Goal: Answer question/provide support: Share knowledge or assist other users

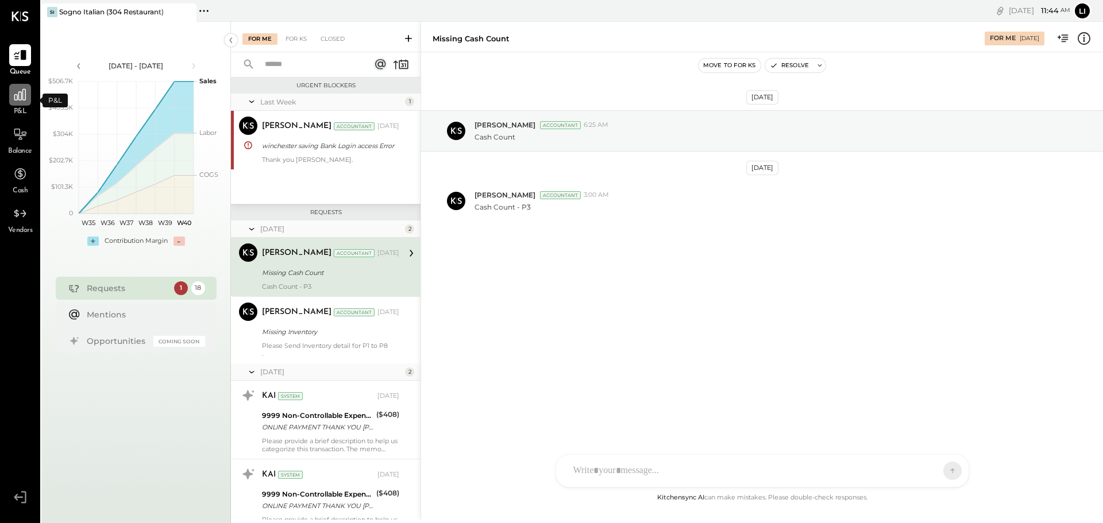
click at [19, 98] on icon at bounding box center [19, 94] width 11 height 11
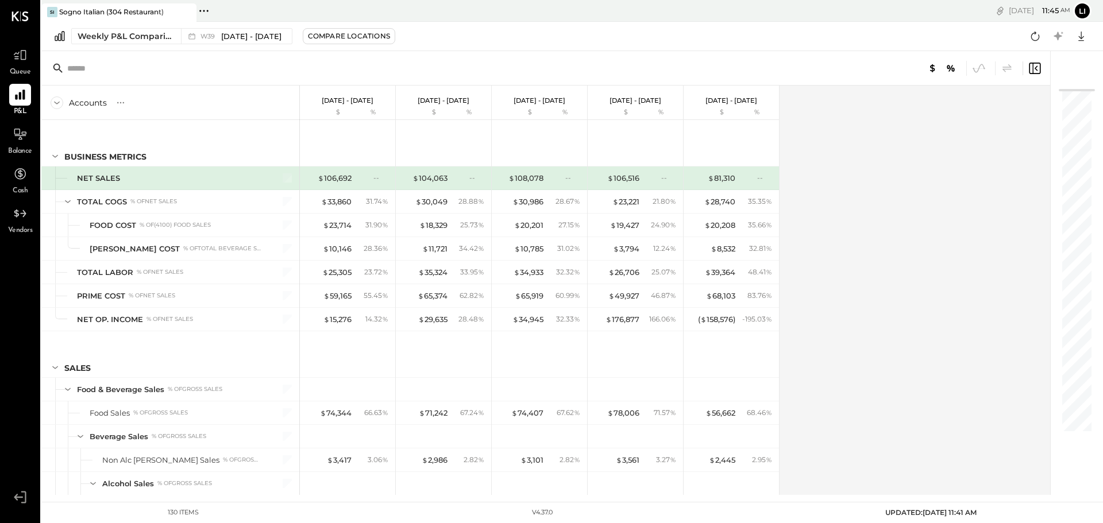
click at [93, 110] on div "Accounts S % GL" at bounding box center [170, 103] width 258 height 34
click at [111, 102] on div "Accounts S % GL" at bounding box center [170, 103] width 258 height 34
click at [60, 104] on icon at bounding box center [57, 103] width 13 height 13
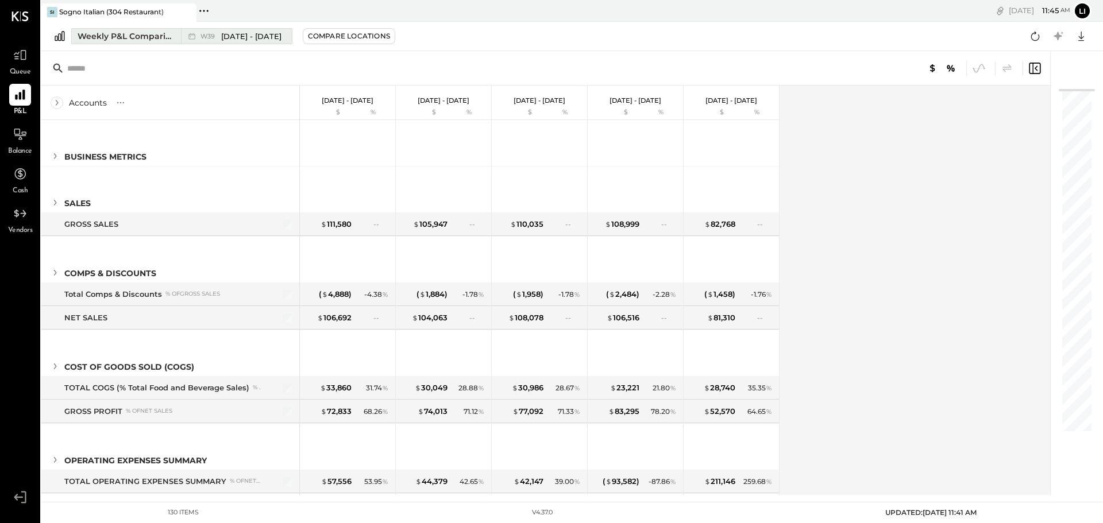
click at [105, 38] on div "Weekly P&L Comparison" at bounding box center [126, 35] width 97 height 11
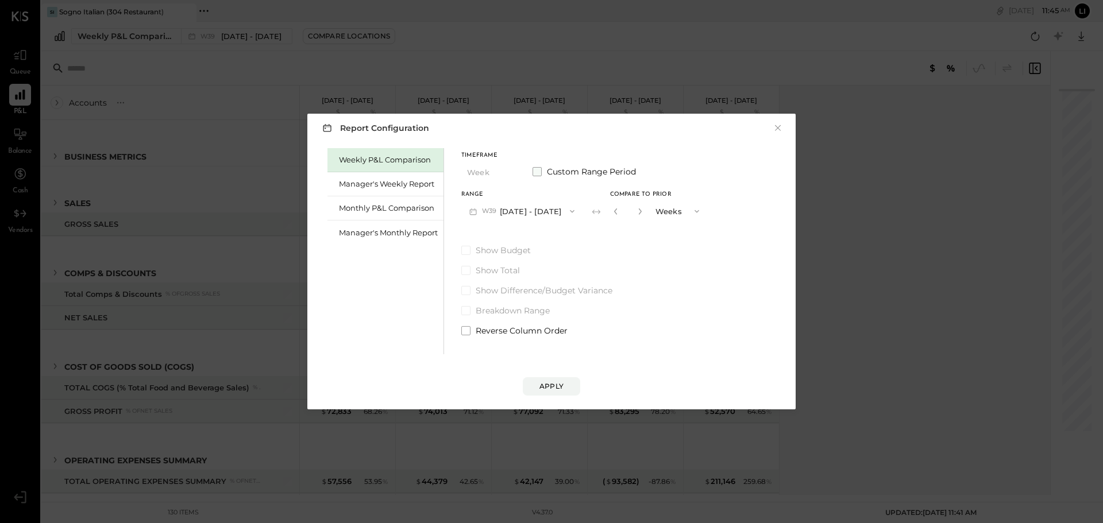
click at [541, 172] on span at bounding box center [537, 171] width 9 height 9
click at [481, 196] on div "Start Date" at bounding box center [495, 195] width 68 height 6
click at [507, 214] on button "[DATE]" at bounding box center [495, 210] width 68 height 21
click at [499, 211] on span "[DATE]" at bounding box center [487, 213] width 24 height 10
click at [504, 212] on button "[DATE]" at bounding box center [495, 210] width 68 height 21
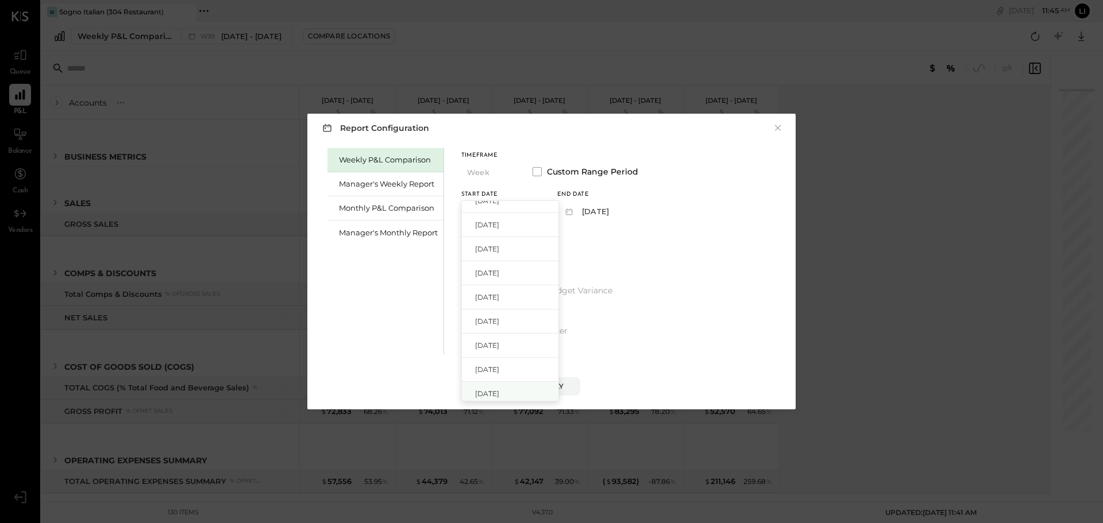
scroll to position [804, 0]
click at [518, 316] on div "[DATE]" at bounding box center [510, 326] width 97 height 24
click at [605, 210] on button "[DATE]" at bounding box center [591, 210] width 68 height 21
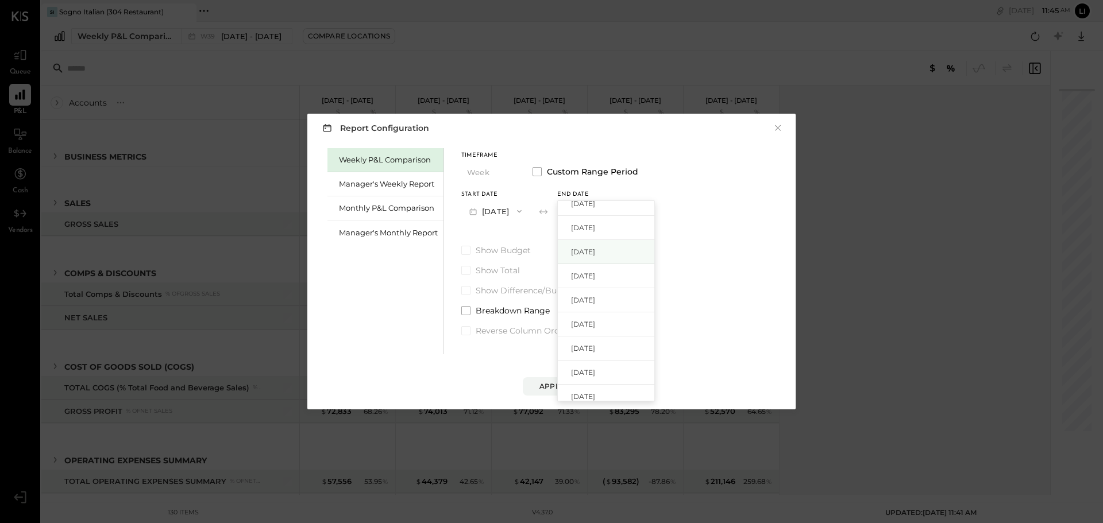
scroll to position [0, 0]
click at [501, 211] on button "[DATE]" at bounding box center [495, 210] width 68 height 21
click at [343, 265] on div "Weekly P&L Comparison Manager's Weekly Report Monthly P&L Comparison Manager's …" at bounding box center [385, 251] width 117 height 206
click at [395, 227] on div "Manager's Monthly Report" at bounding box center [388, 232] width 99 height 11
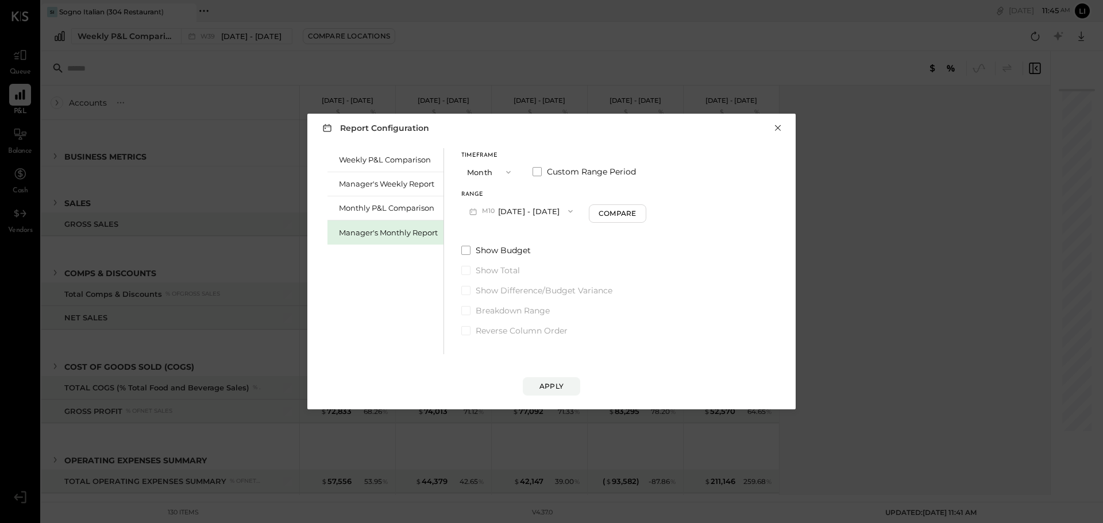
click at [775, 128] on button "×" at bounding box center [778, 127] width 10 height 11
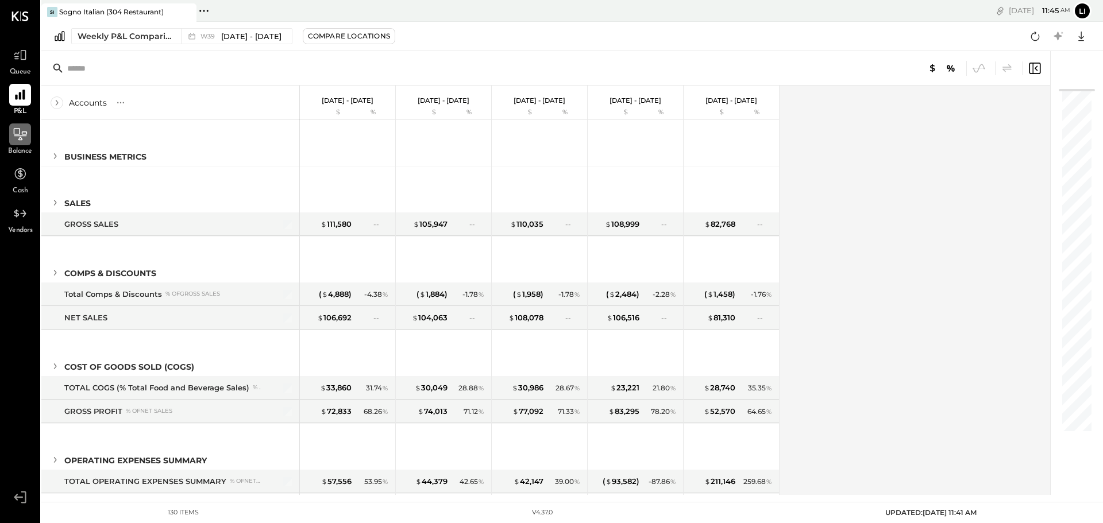
click at [26, 140] on icon at bounding box center [20, 134] width 15 height 15
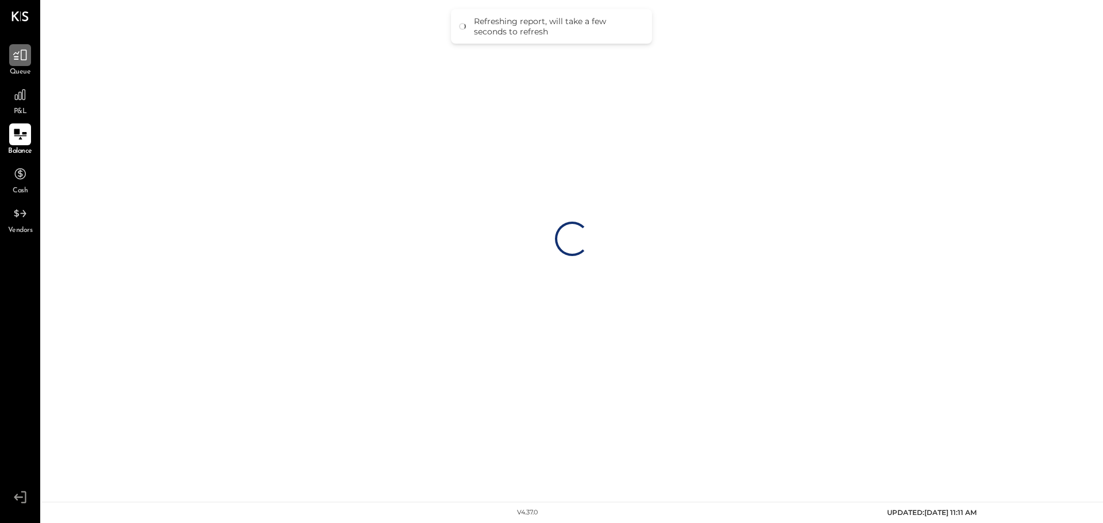
click at [18, 59] on icon at bounding box center [20, 55] width 15 height 15
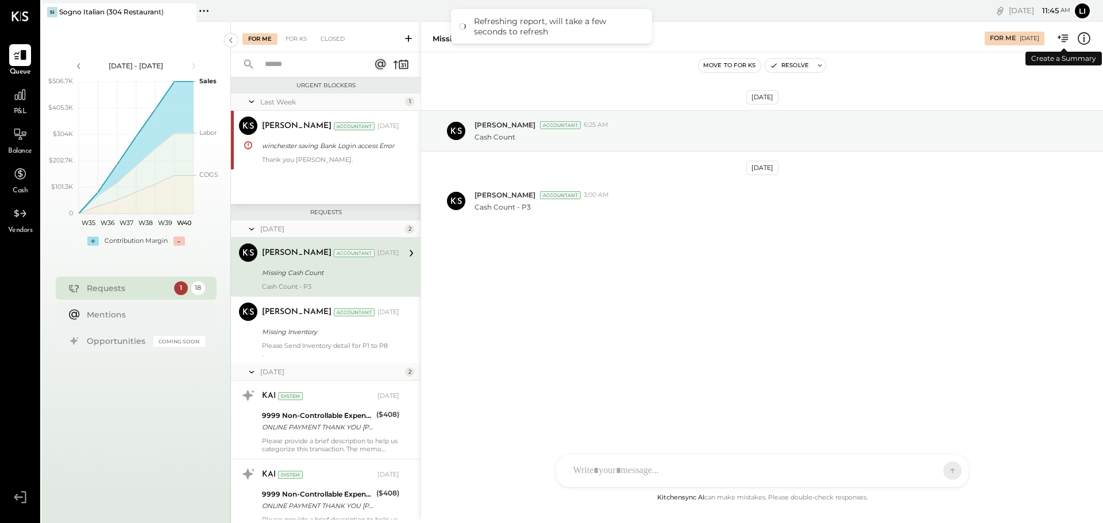
click at [1065, 38] on icon at bounding box center [1063, 38] width 15 height 15
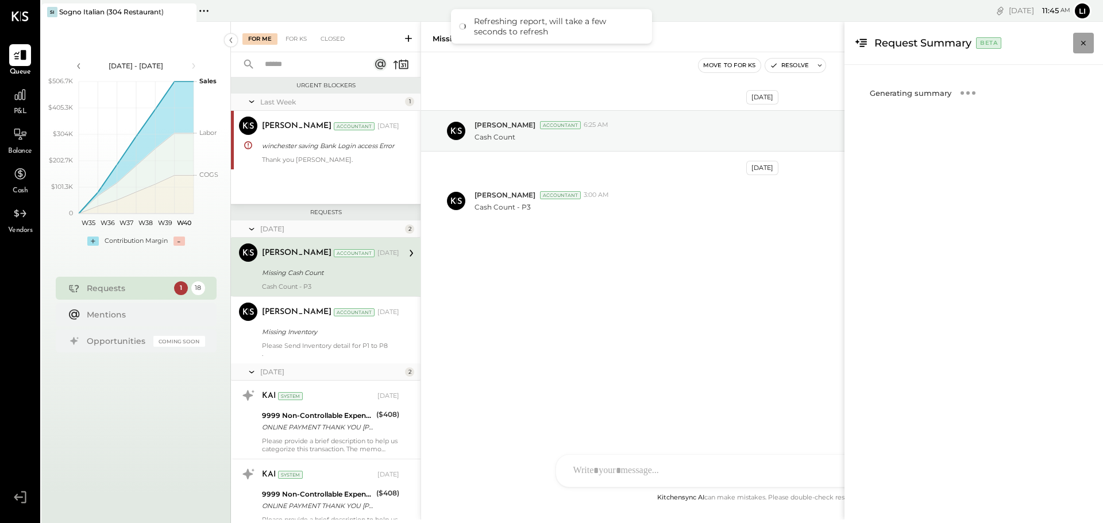
click at [1083, 44] on icon "Close panel" at bounding box center [1083, 43] width 5 height 5
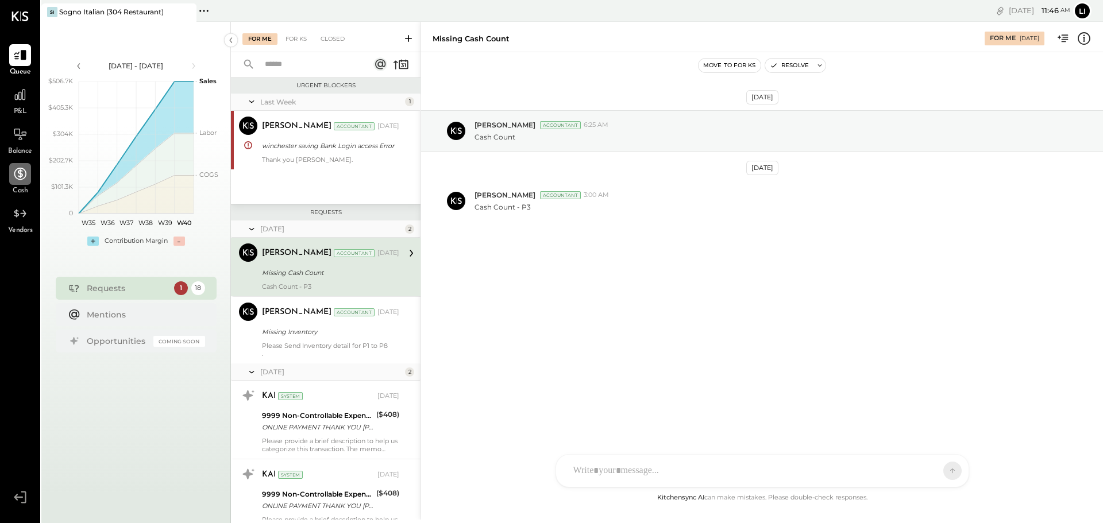
click at [20, 171] on icon at bounding box center [20, 174] width 12 height 12
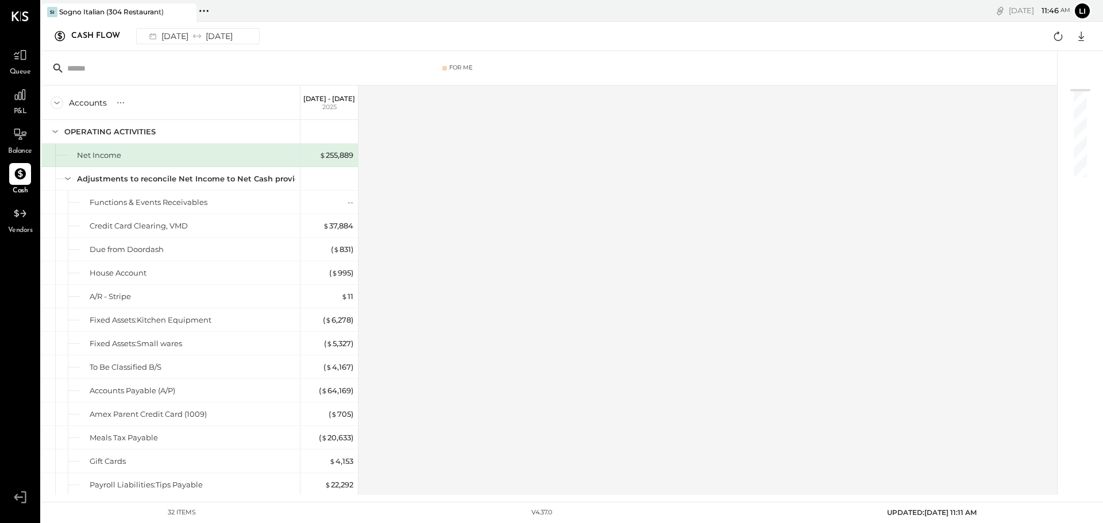
click at [56, 103] on icon at bounding box center [57, 103] width 6 height 3
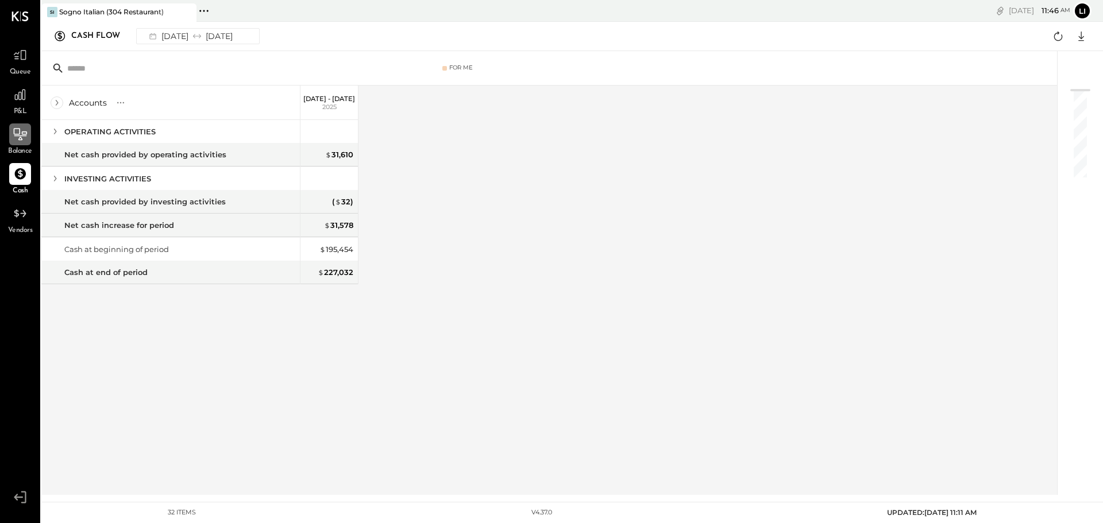
click at [25, 137] on icon at bounding box center [20, 134] width 15 height 15
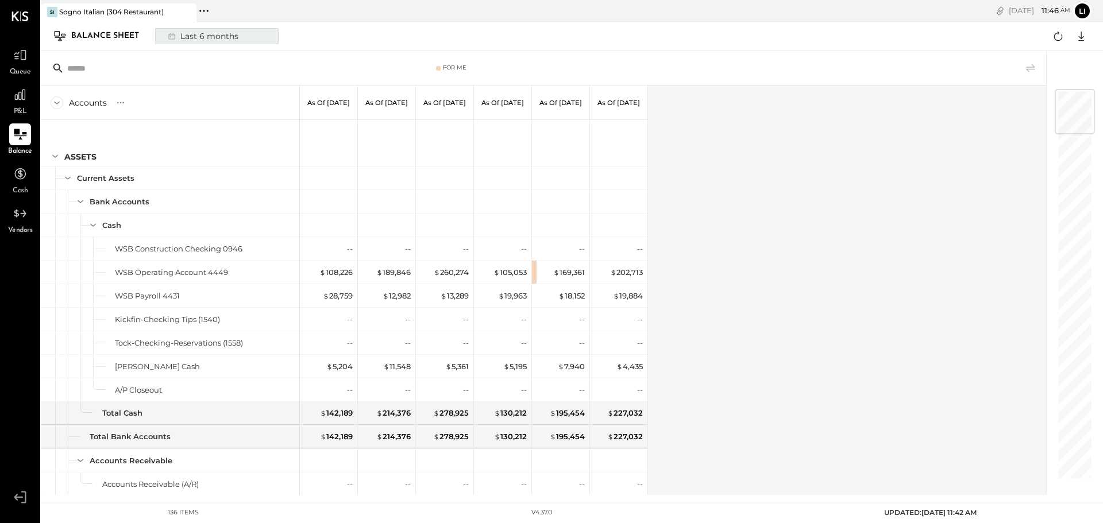
click at [208, 33] on div "Last 6 months" at bounding box center [202, 36] width 82 height 15
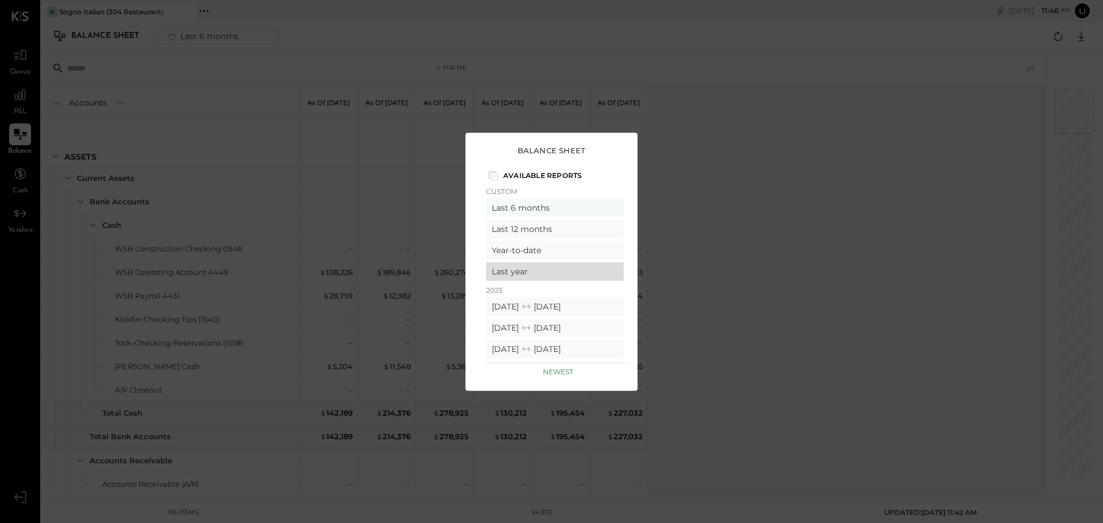
click at [514, 271] on div "Last year" at bounding box center [555, 272] width 138 height 18
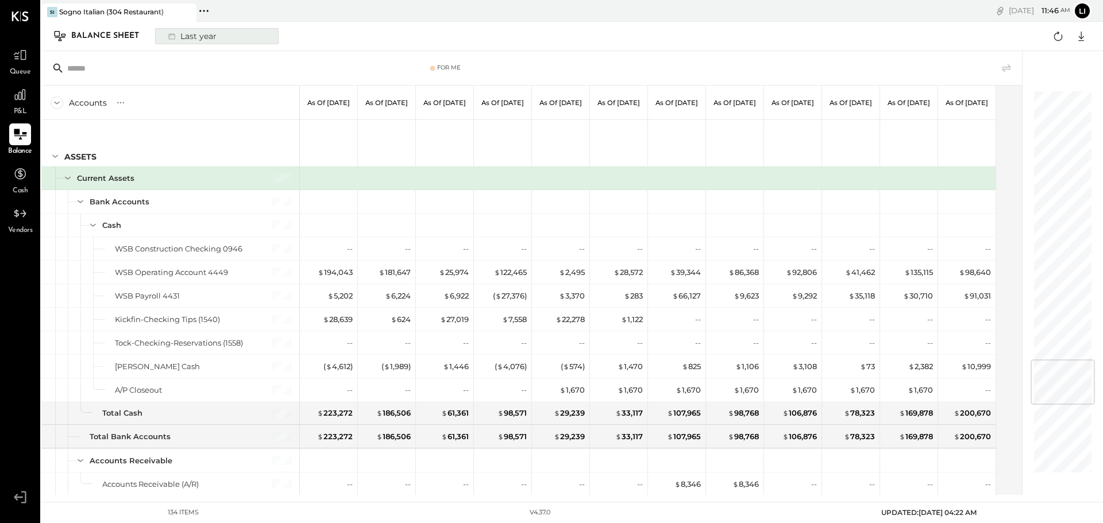
click at [192, 34] on div "Last year" at bounding box center [191, 36] width 60 height 15
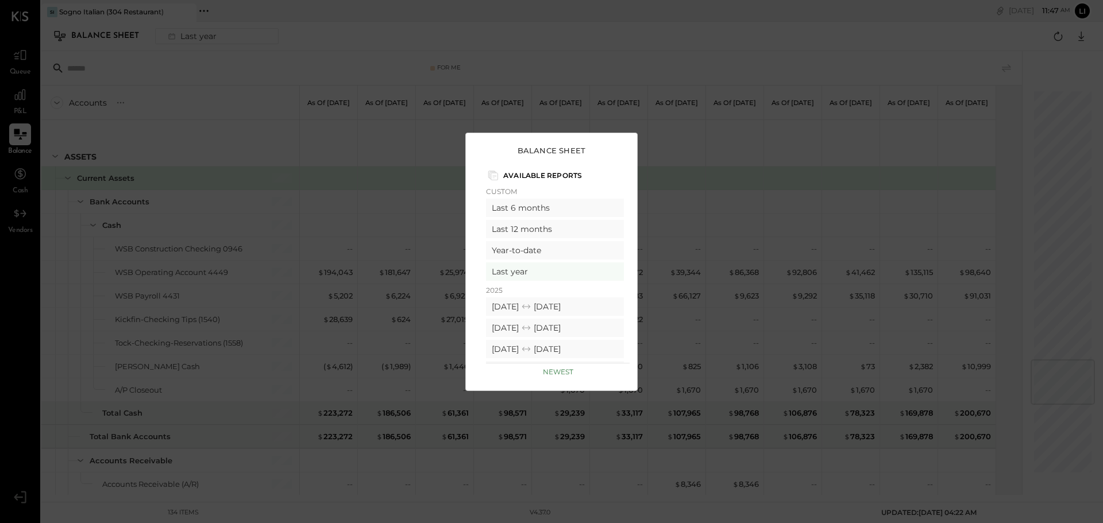
click at [137, 70] on div "Balance Sheet Available Reports Custom Last 6 months Last 12 months Year-to-dat…" at bounding box center [551, 261] width 1103 height 523
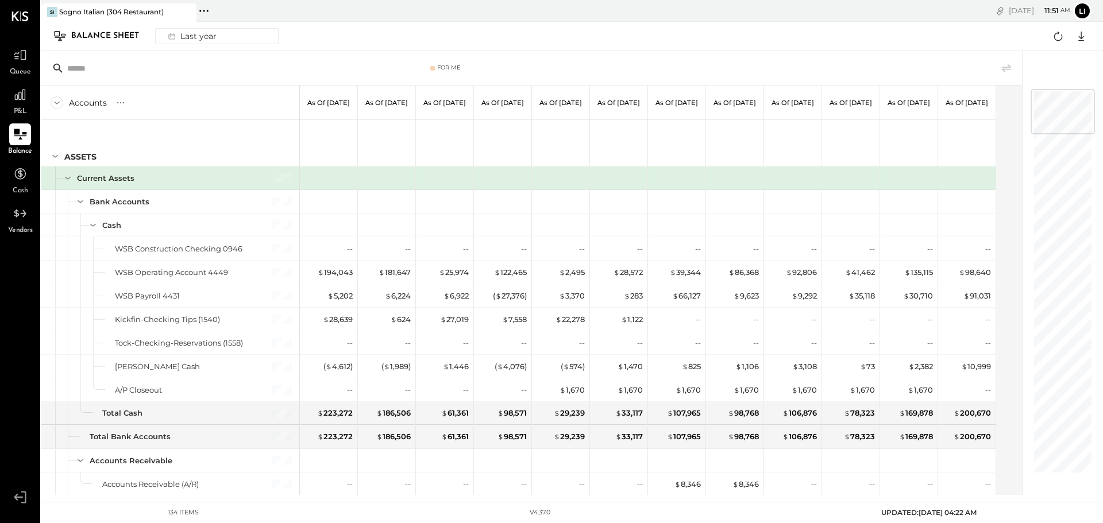
click at [19, 17] on icon at bounding box center [19, 16] width 17 height 10
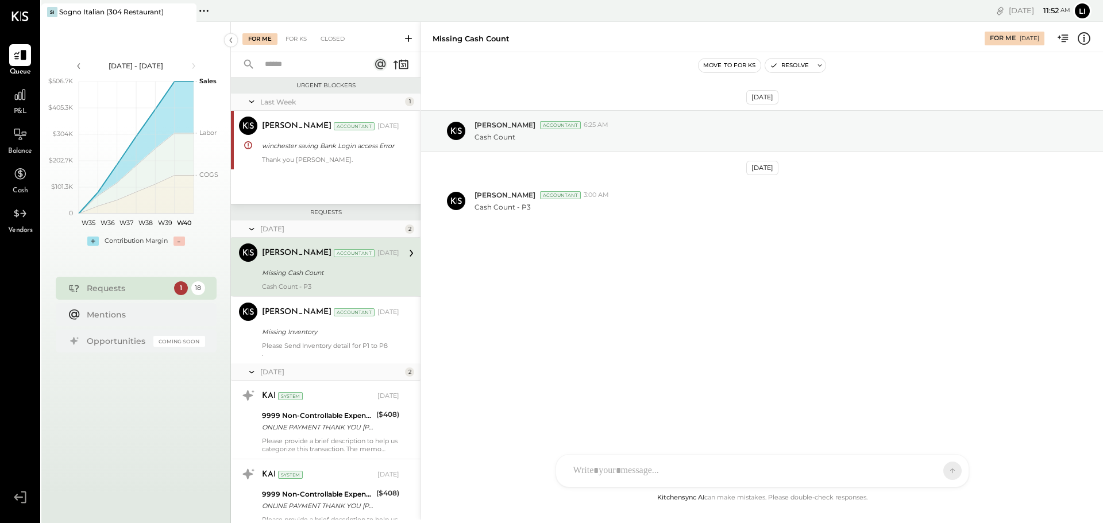
click at [22, 496] on icon at bounding box center [20, 497] width 21 height 17
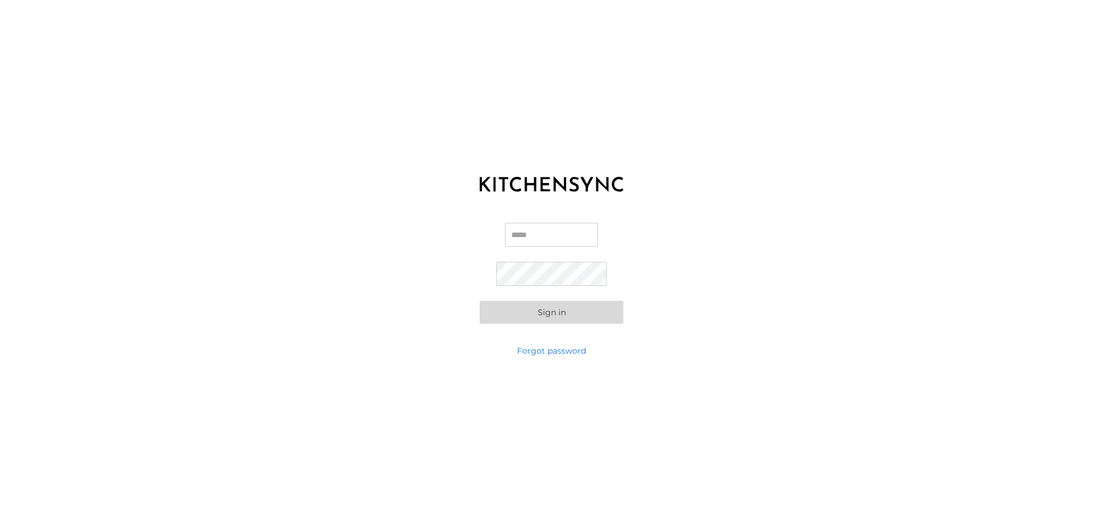
click at [512, 243] on input "Email" at bounding box center [551, 235] width 93 height 24
click at [527, 235] on input "Email" at bounding box center [551, 235] width 93 height 24
type input "**********"
click at [480, 301] on button "Sign in" at bounding box center [552, 312] width 144 height 23
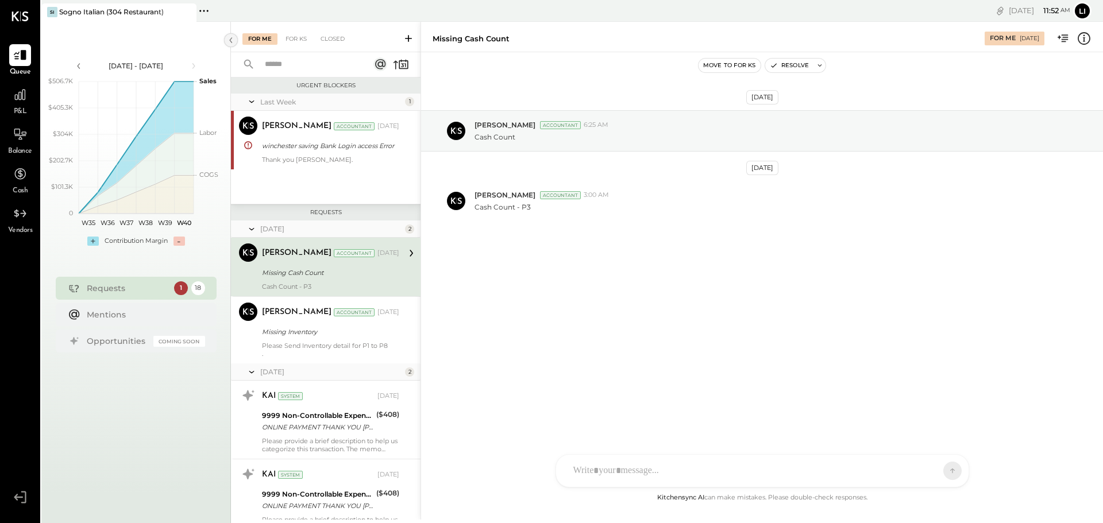
click at [230, 41] on icon at bounding box center [231, 40] width 13 height 21
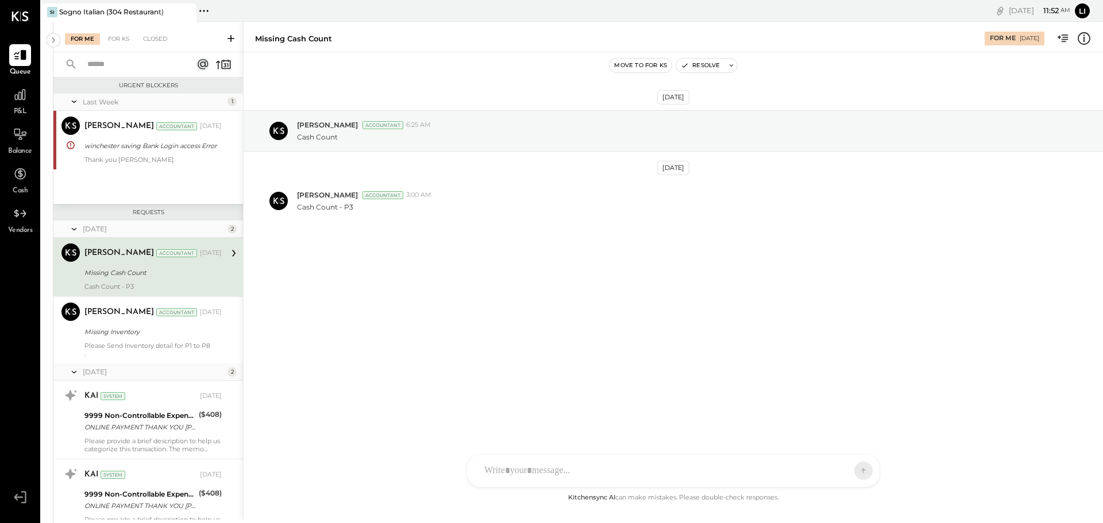
click at [207, 9] on icon at bounding box center [203, 10] width 15 height 15
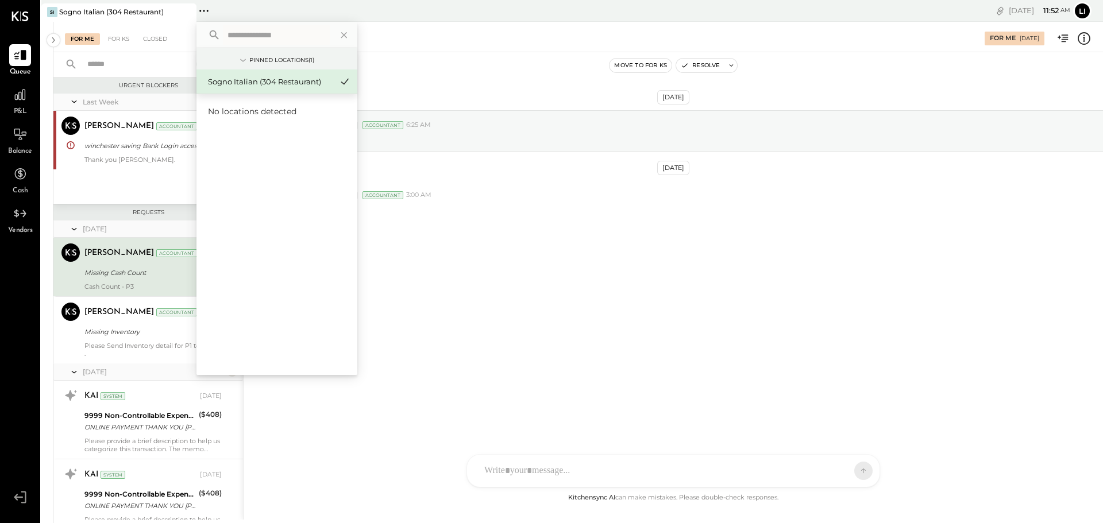
click at [207, 9] on icon at bounding box center [203, 10] width 15 height 15
click at [265, 11] on div "Pinned Locations ( 1 ) Sogno Italian (304 Restaurant) No locations detected" at bounding box center [395, 11] width 399 height 22
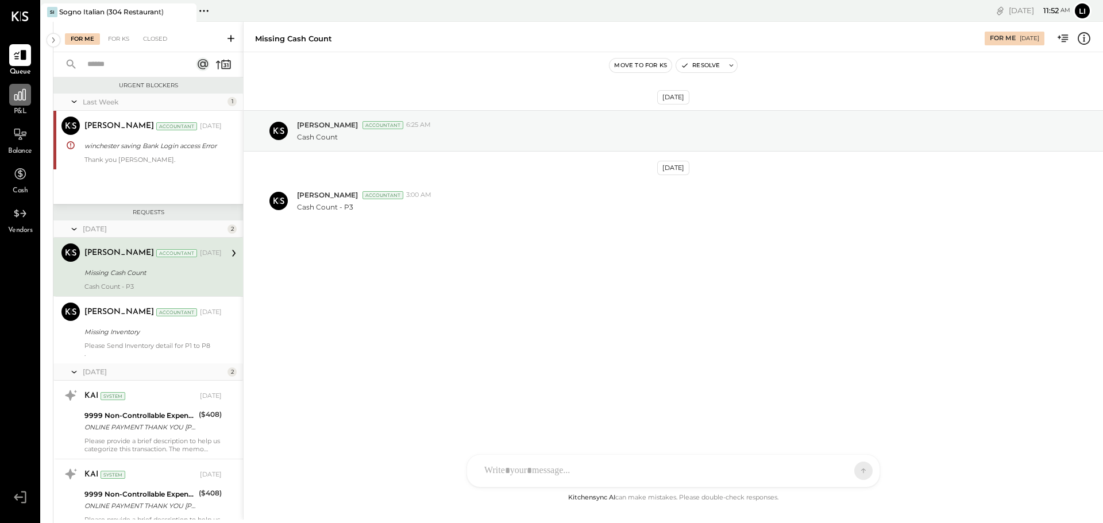
click at [26, 102] on icon at bounding box center [20, 94] width 15 height 15
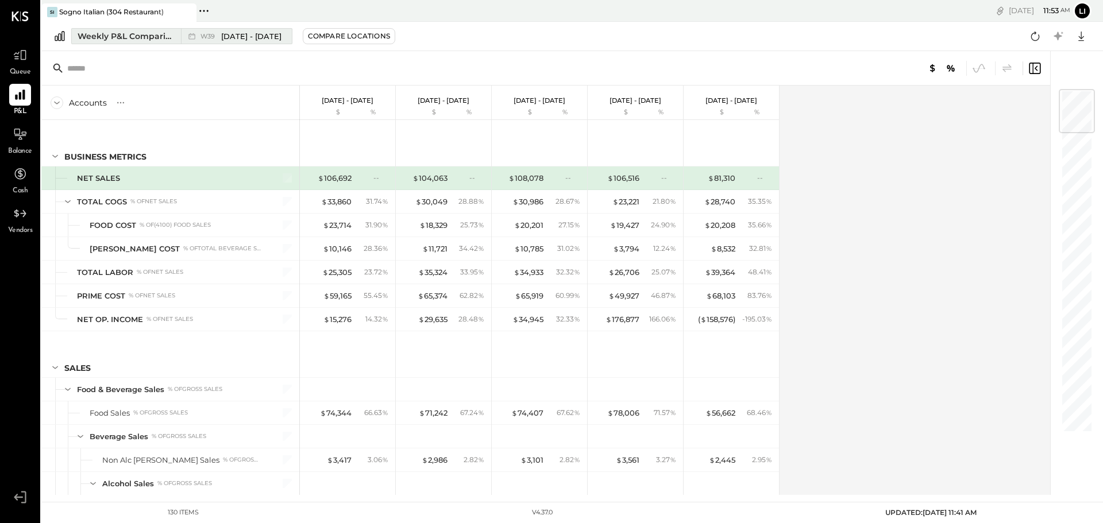
click at [140, 37] on div "Weekly P&L Comparison" at bounding box center [126, 35] width 97 height 11
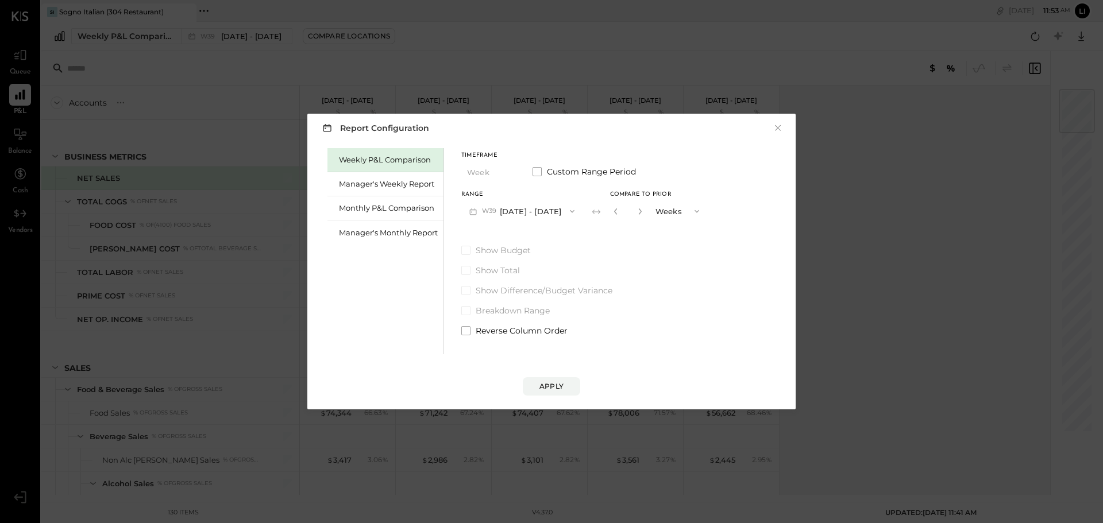
click at [669, 210] on button "Weeks" at bounding box center [678, 210] width 57 height 21
click at [630, 207] on input "*" at bounding box center [627, 211] width 15 height 19
click at [667, 209] on button "Weeks" at bounding box center [678, 210] width 57 height 21
click at [676, 232] on span "Years" at bounding box center [668, 231] width 19 height 7
click at [378, 210] on div "Monthly P&L Comparison" at bounding box center [388, 208] width 99 height 11
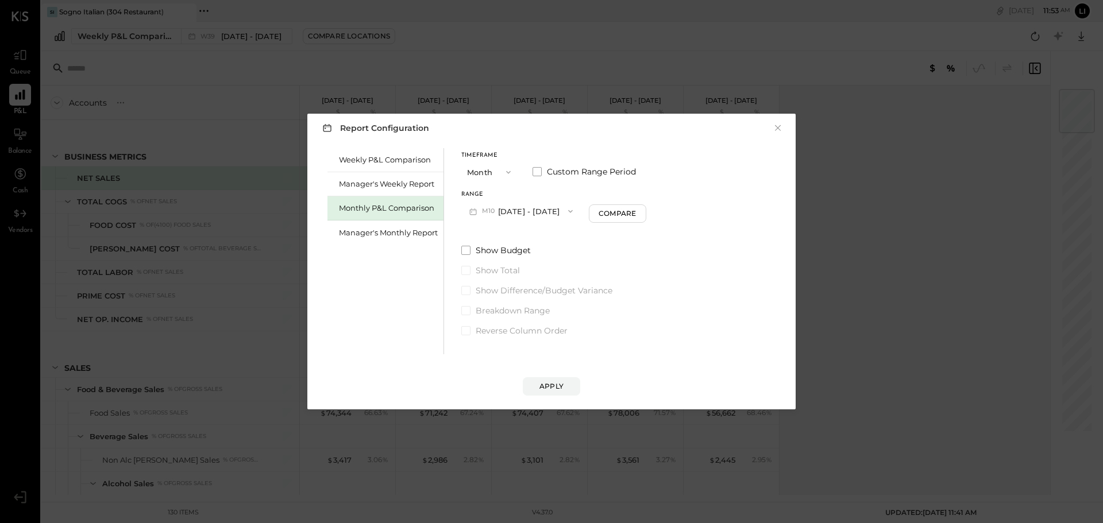
click at [506, 172] on icon "button" at bounding box center [508, 172] width 9 height 9
click at [395, 206] on div "Monthly P&L Comparison" at bounding box center [388, 208] width 99 height 11
click at [377, 208] on div "Monthly P&L Comparison" at bounding box center [388, 208] width 99 height 11
click at [510, 172] on icon "button" at bounding box center [508, 172] width 5 height 3
click at [510, 172] on div "Month" at bounding box center [490, 172] width 56 height 21
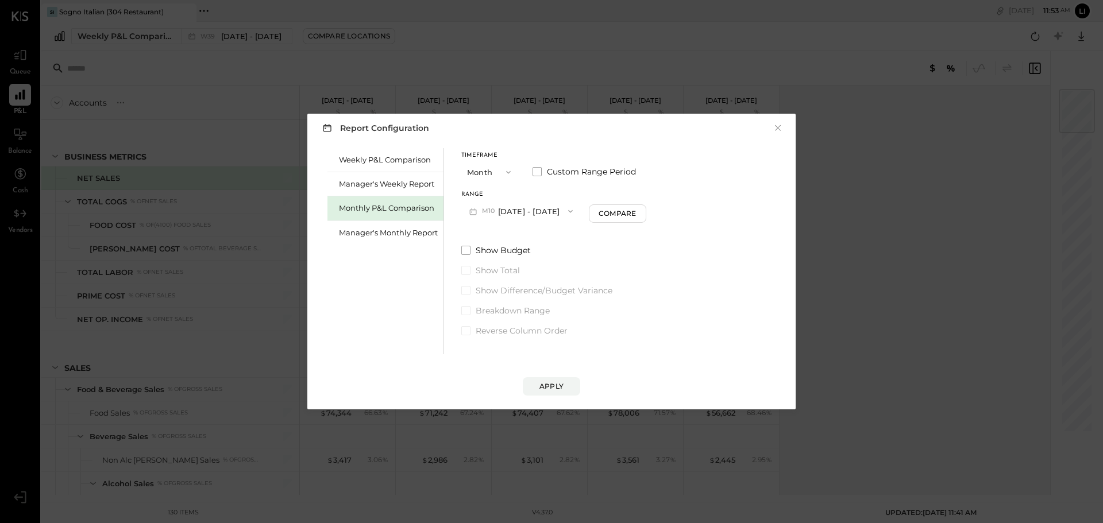
click at [509, 171] on icon "button" at bounding box center [508, 172] width 9 height 9
click at [493, 231] on div "Year" at bounding box center [490, 233] width 56 height 21
click at [525, 210] on button "[DATE] - [DATE]" at bounding box center [521, 210] width 121 height 21
click at [511, 233] on span "[DATE] - [DATE]" at bounding box center [518, 237] width 55 height 10
click at [555, 382] on div "Apply" at bounding box center [551, 386] width 24 height 10
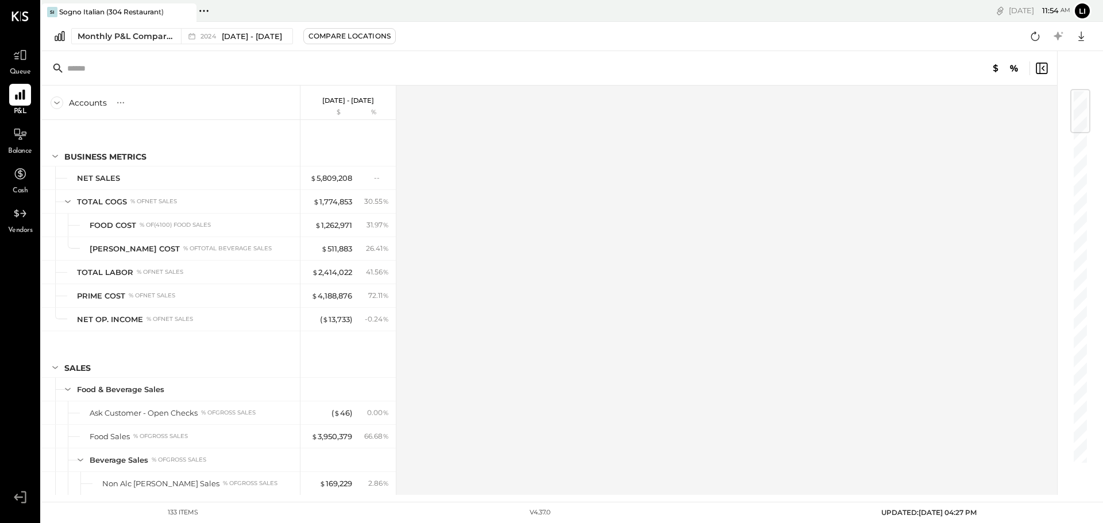
click at [60, 102] on icon at bounding box center [57, 103] width 13 height 13
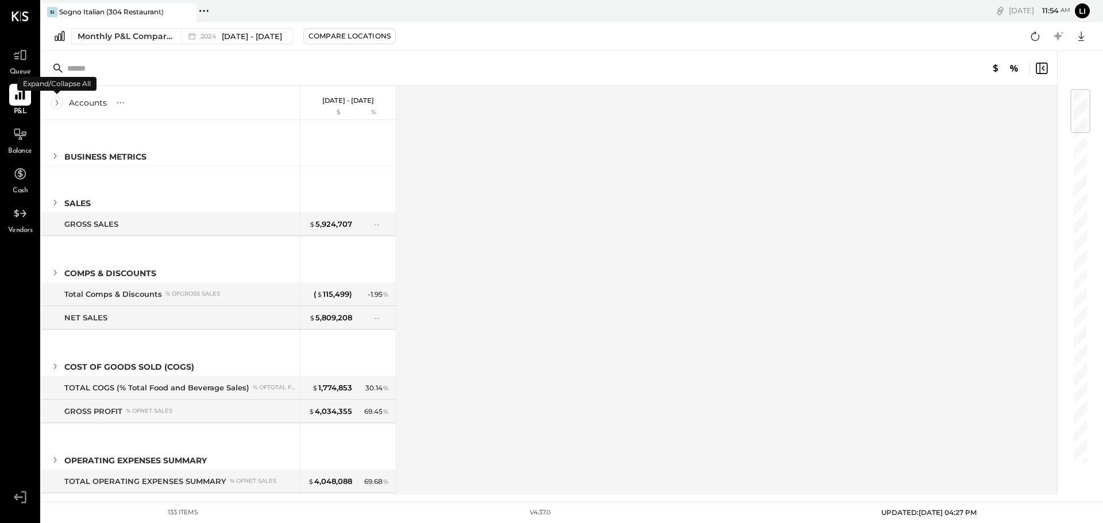
click at [60, 102] on icon at bounding box center [57, 103] width 13 height 13
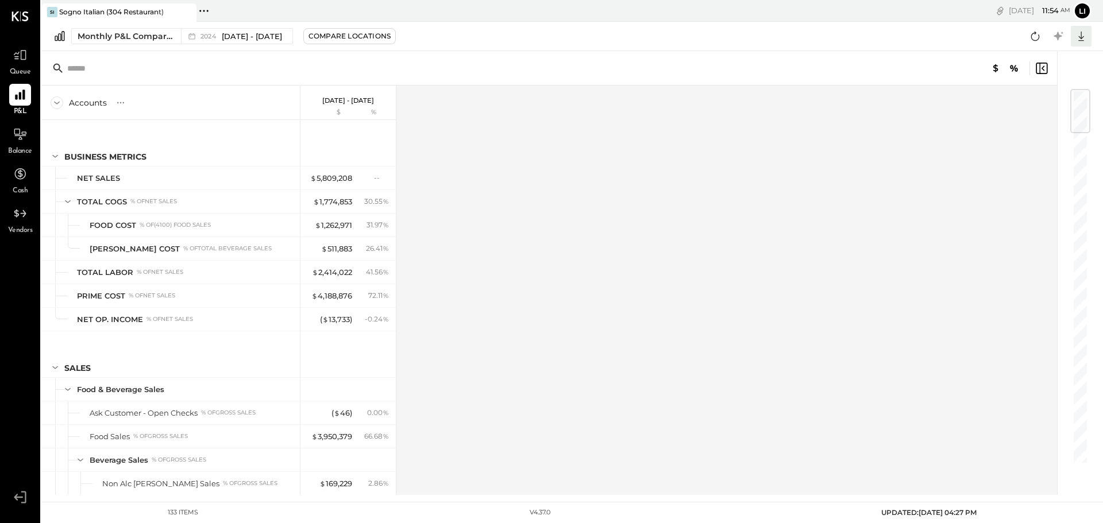
click at [1079, 34] on icon at bounding box center [1081, 36] width 15 height 15
click at [1042, 99] on div "Excel" at bounding box center [1046, 103] width 92 height 24
click at [22, 134] on icon at bounding box center [20, 134] width 15 height 15
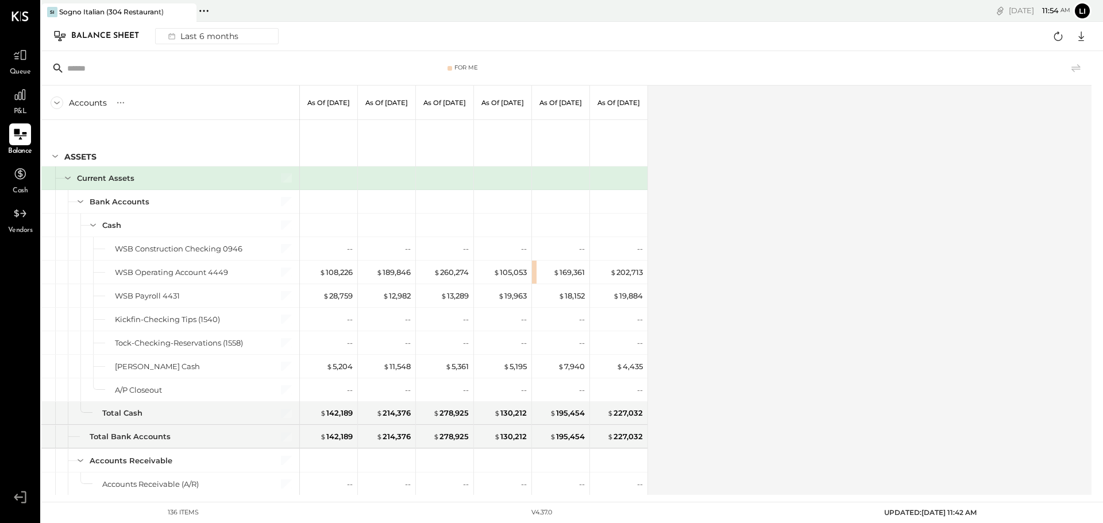
click at [113, 38] on div "Balance Sheet" at bounding box center [110, 36] width 79 height 18
click at [183, 35] on div "Last 6 months" at bounding box center [202, 36] width 82 height 15
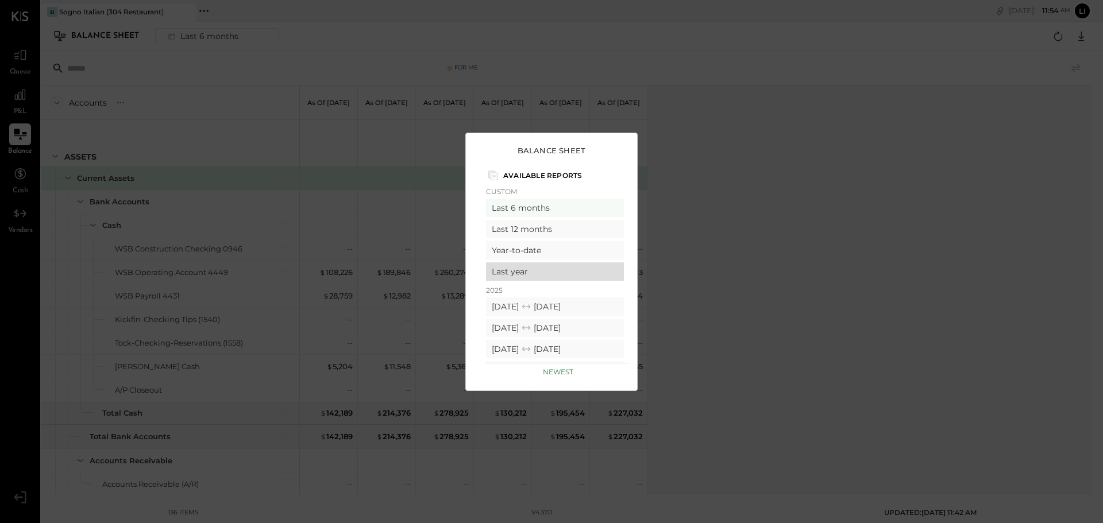
click at [529, 267] on div "Last year" at bounding box center [555, 272] width 138 height 18
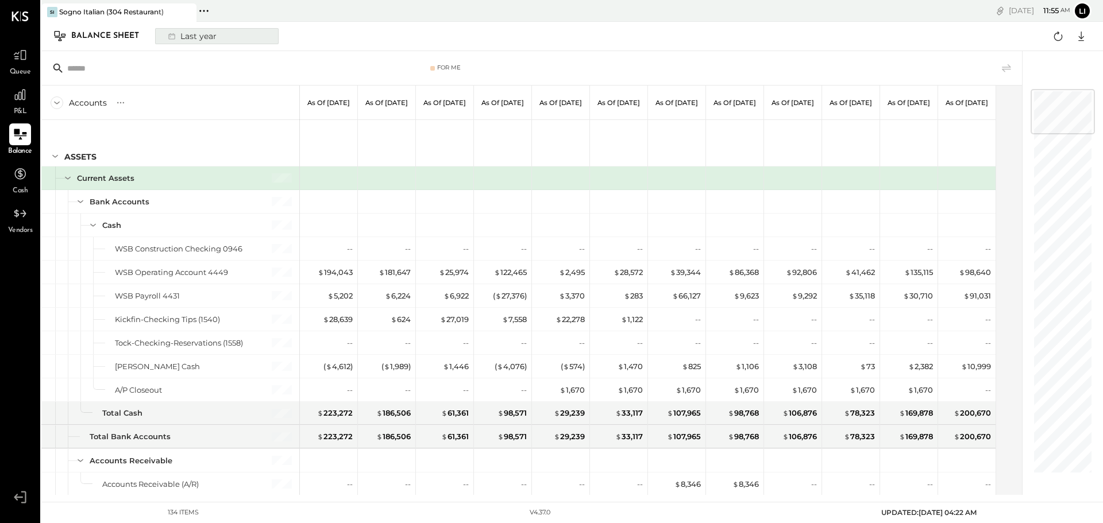
click at [226, 32] on button "Last year" at bounding box center [217, 36] width 124 height 16
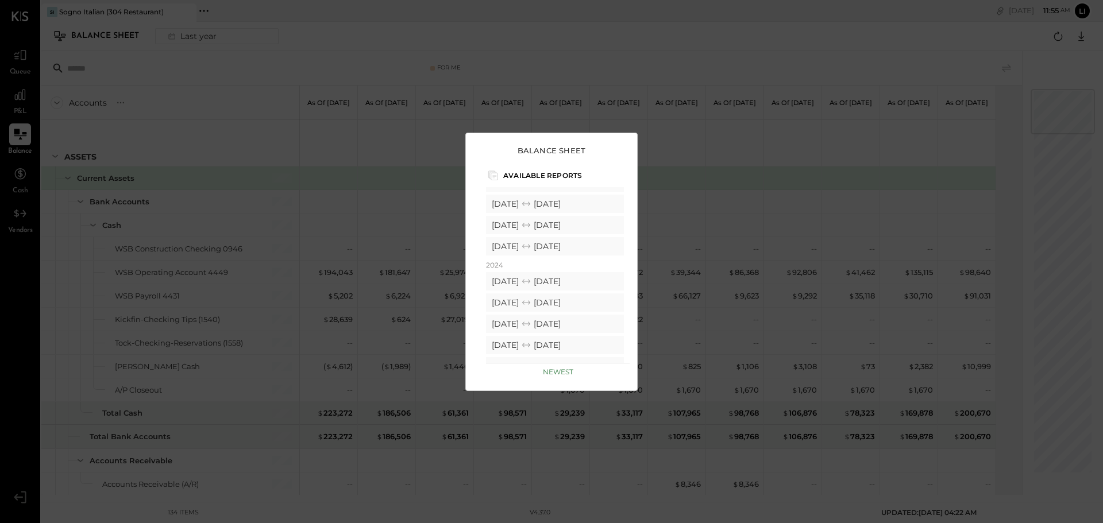
scroll to position [230, 0]
click at [532, 283] on icon at bounding box center [525, 281] width 11 height 11
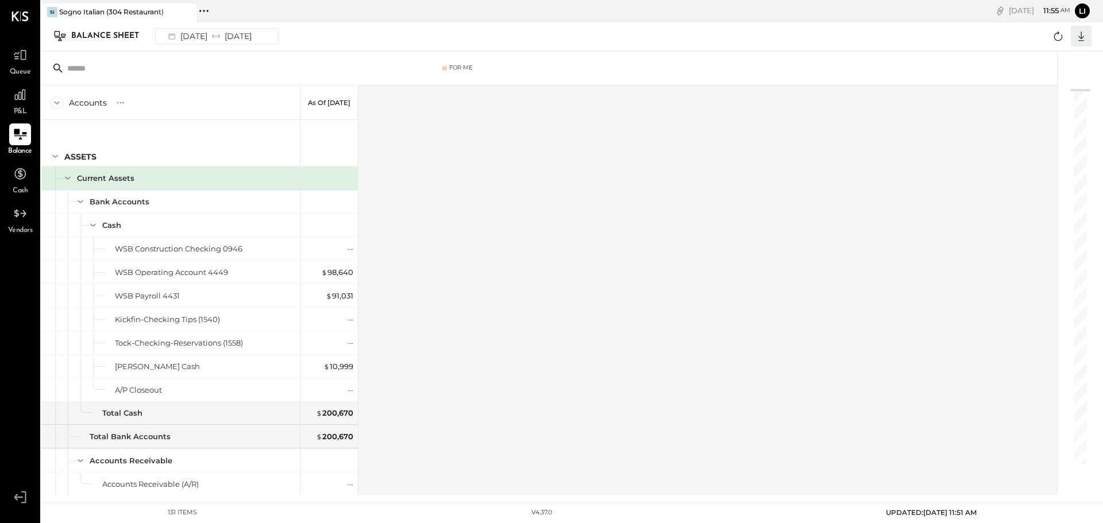
click at [1081, 41] on icon at bounding box center [1081, 37] width 6 height 10
click at [1040, 95] on div "Excel" at bounding box center [1046, 103] width 92 height 24
click at [14, 60] on icon at bounding box center [20, 55] width 15 height 15
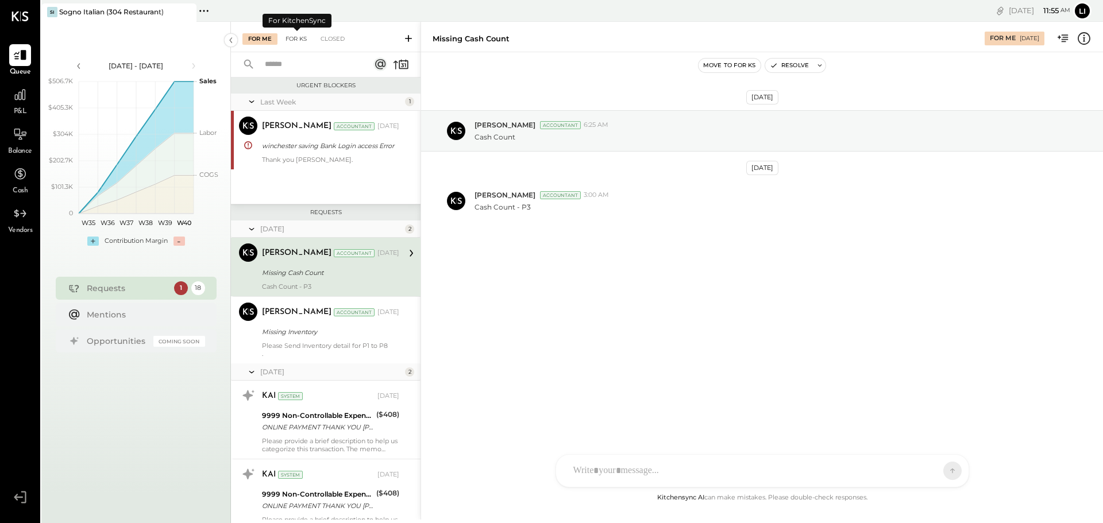
click at [292, 38] on div "For KS" at bounding box center [296, 38] width 33 height 11
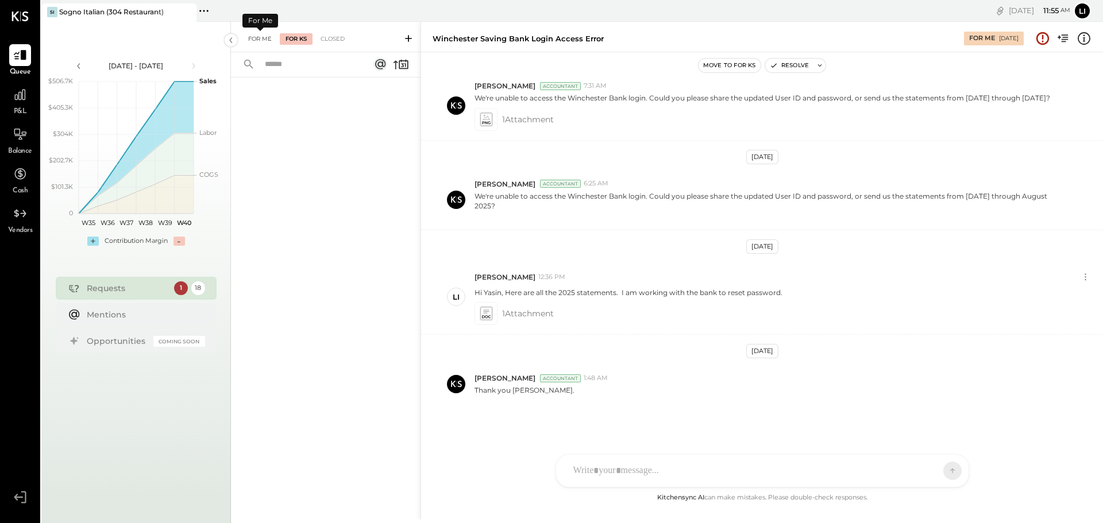
click at [259, 37] on div "For Me" at bounding box center [259, 38] width 35 height 11
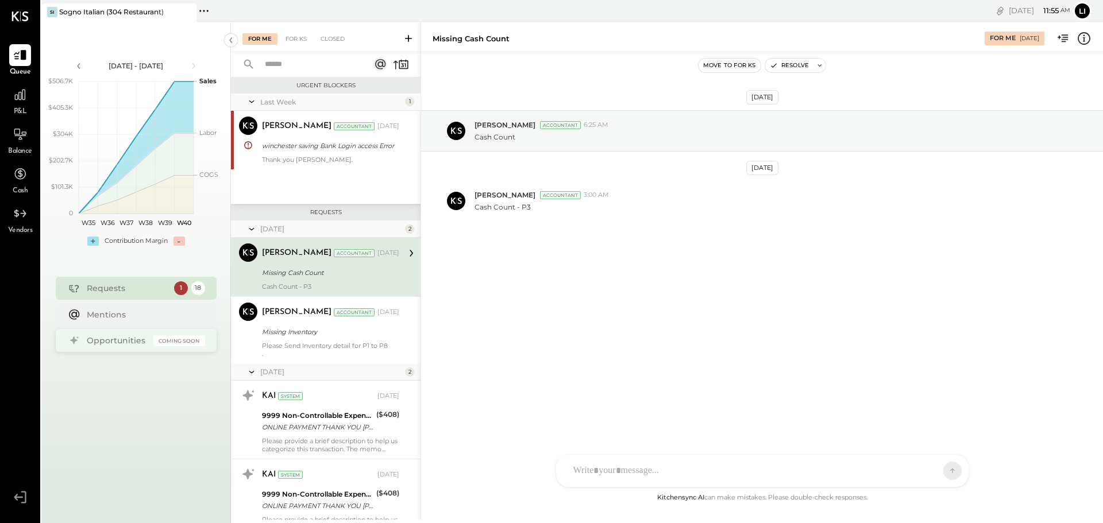
click at [111, 337] on div "Opportunities" at bounding box center [117, 340] width 61 height 11
click at [108, 289] on div "Requests" at bounding box center [128, 288] width 82 height 11
click at [256, 59] on div at bounding box center [302, 64] width 142 height 25
click at [405, 38] on icon at bounding box center [408, 38] width 11 height 11
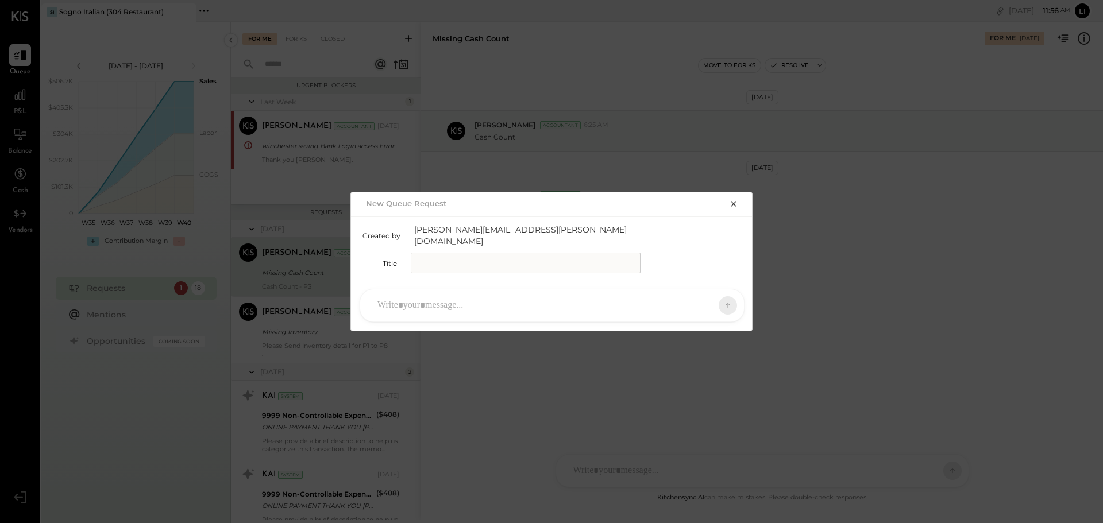
click at [731, 209] on icon "button" at bounding box center [733, 203] width 9 height 9
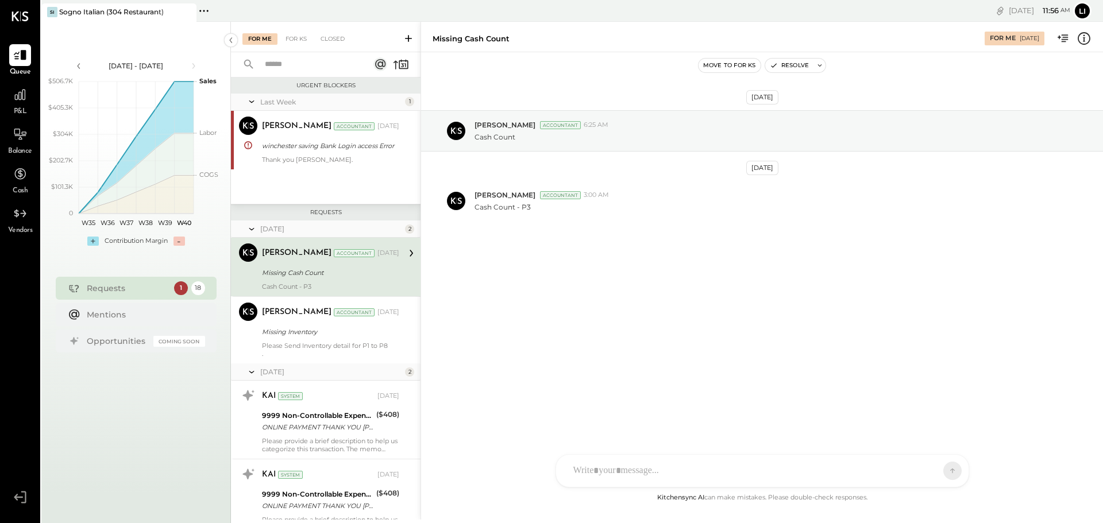
click at [407, 38] on icon at bounding box center [408, 38] width 7 height 7
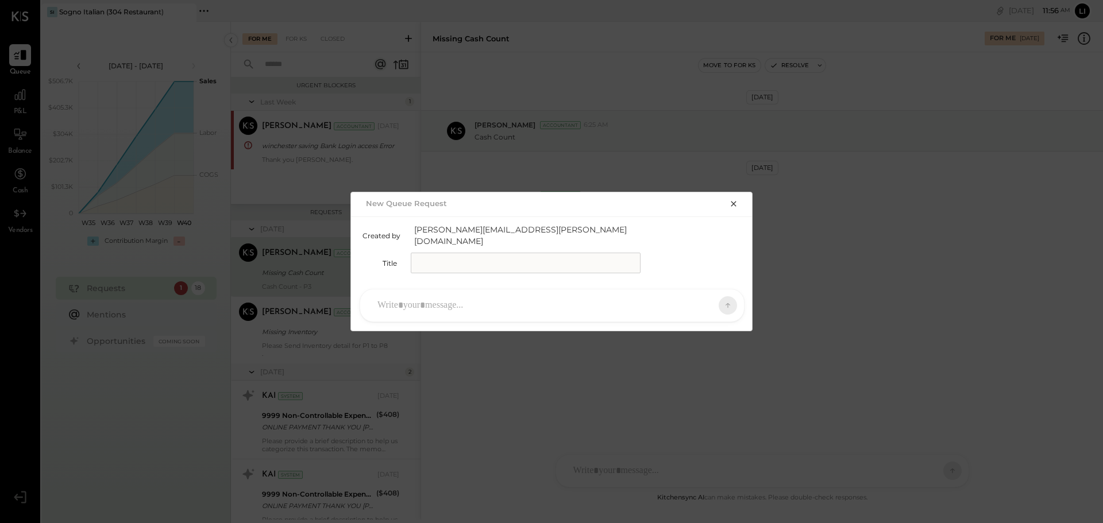
click at [429, 254] on input "text" at bounding box center [526, 263] width 230 height 21
click at [731, 207] on icon "button" at bounding box center [733, 203] width 9 height 9
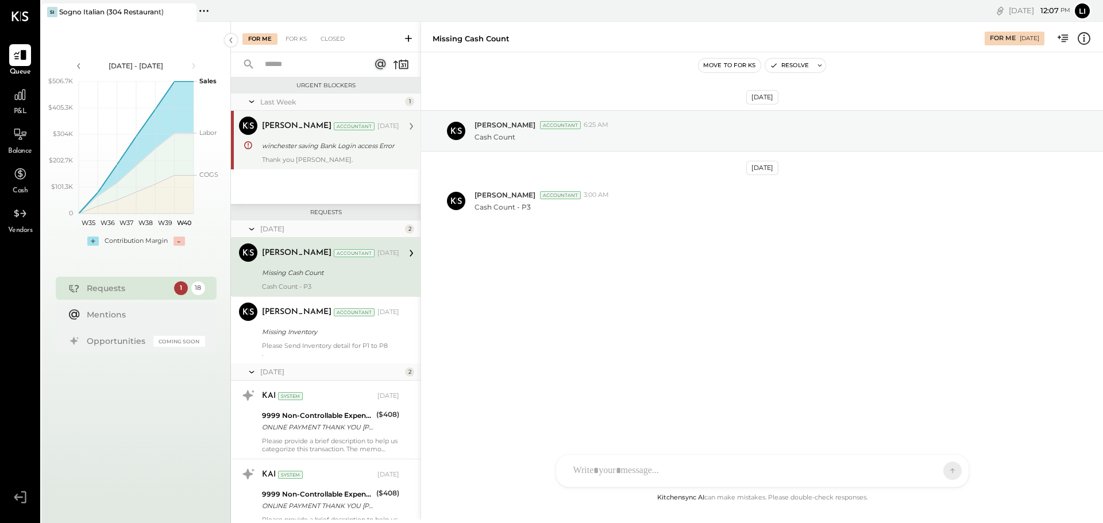
click at [289, 152] on div "winchester saving Bank Login access Error" at bounding box center [329, 146] width 134 height 14
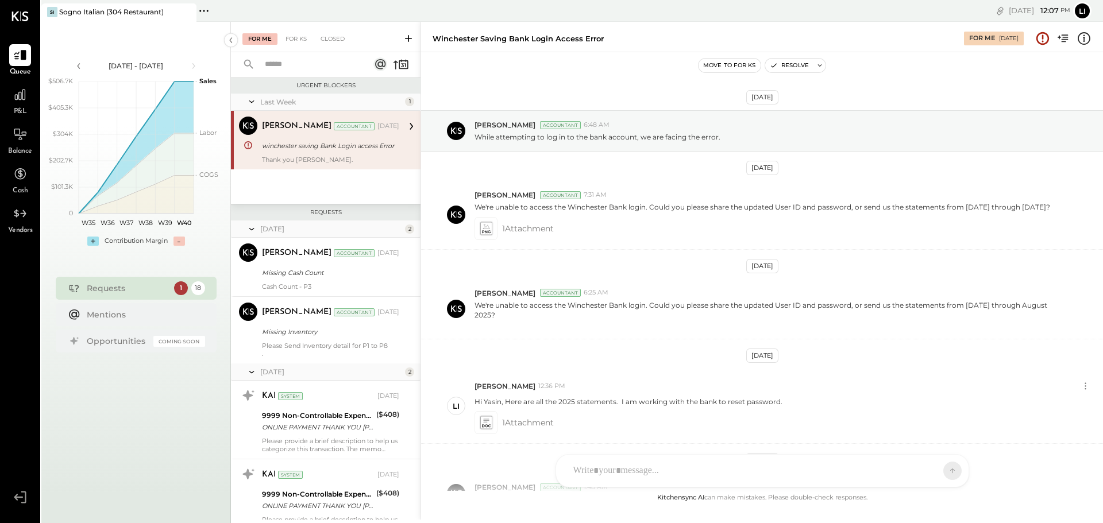
scroll to position [148, 0]
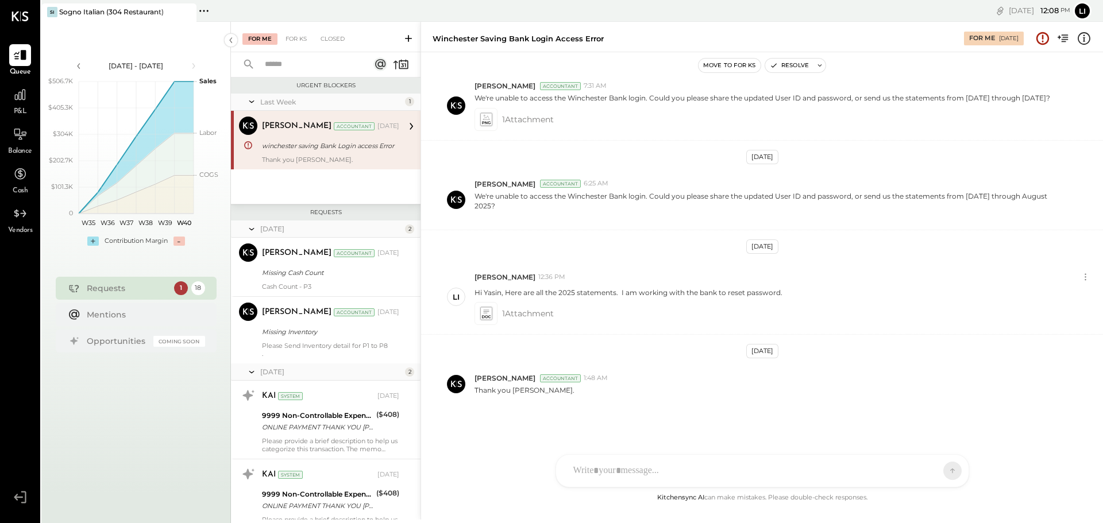
click at [345, 137] on div "[PERSON_NAME] Accountant [DATE] winchester saving Bank Login access Error Thank…" at bounding box center [330, 140] width 137 height 47
click at [622, 464] on div at bounding box center [752, 470] width 369 height 25
type input "***"
click at [658, 414] on span "[PERSON_NAME]" at bounding box center [667, 418] width 90 height 11
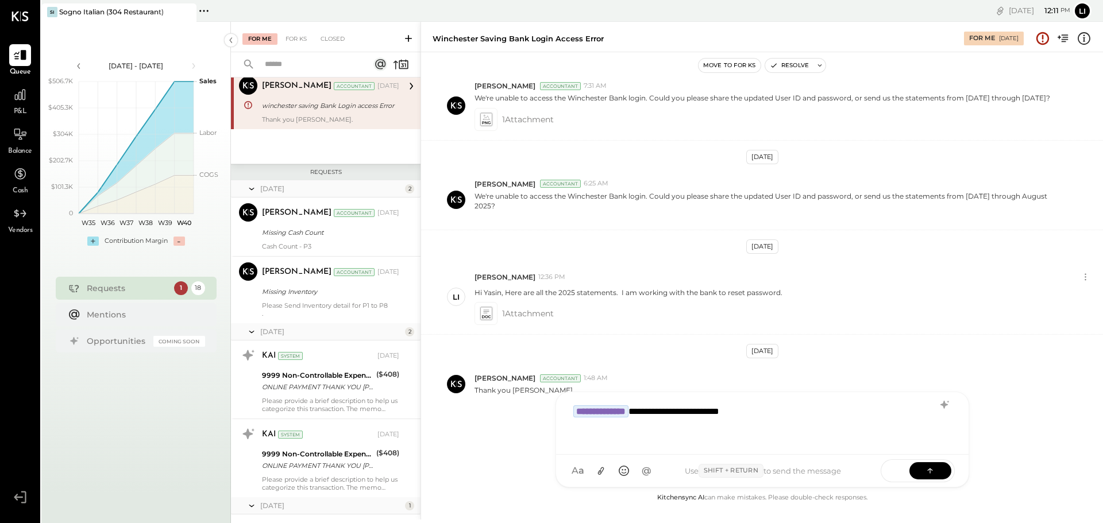
scroll to position [57, 0]
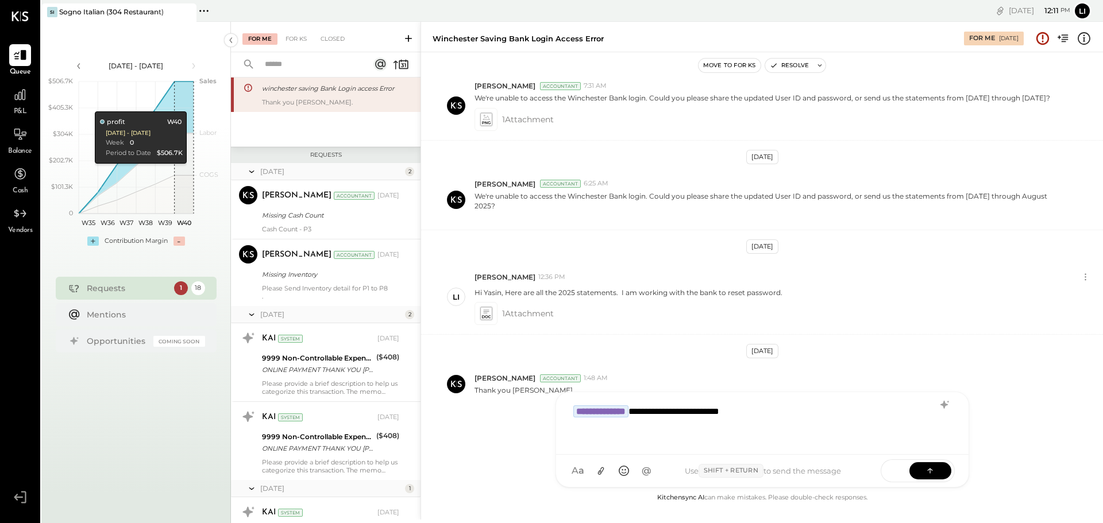
click at [406, 37] on icon at bounding box center [408, 38] width 11 height 11
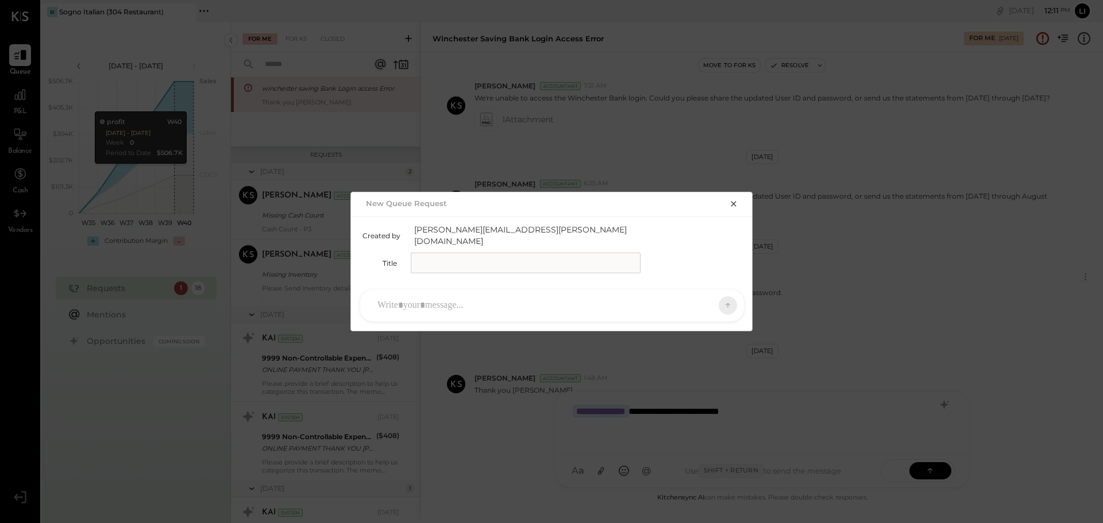
click at [433, 257] on input "text" at bounding box center [526, 263] width 230 height 21
type input "**********"
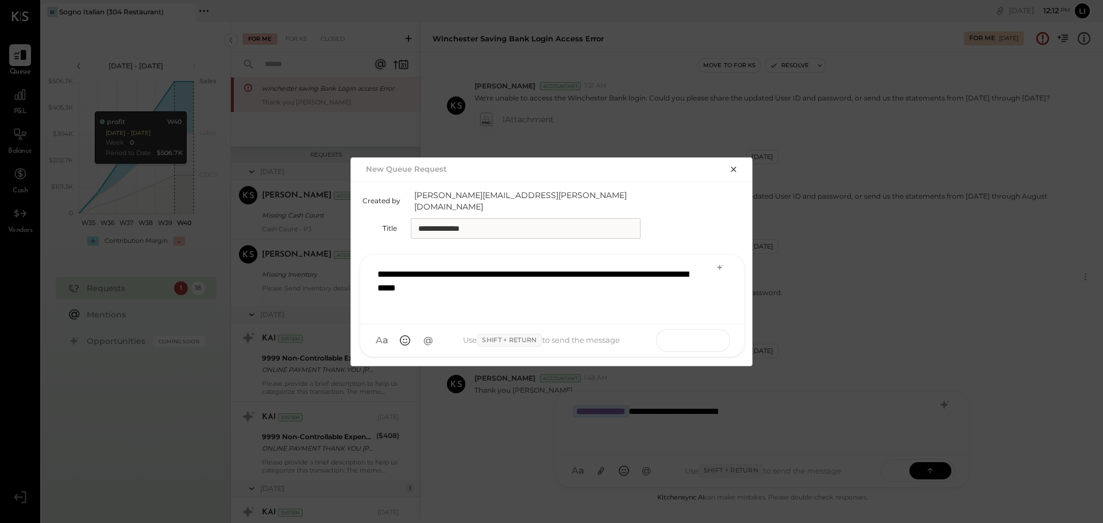
click at [696, 335] on button at bounding box center [706, 339] width 42 height 17
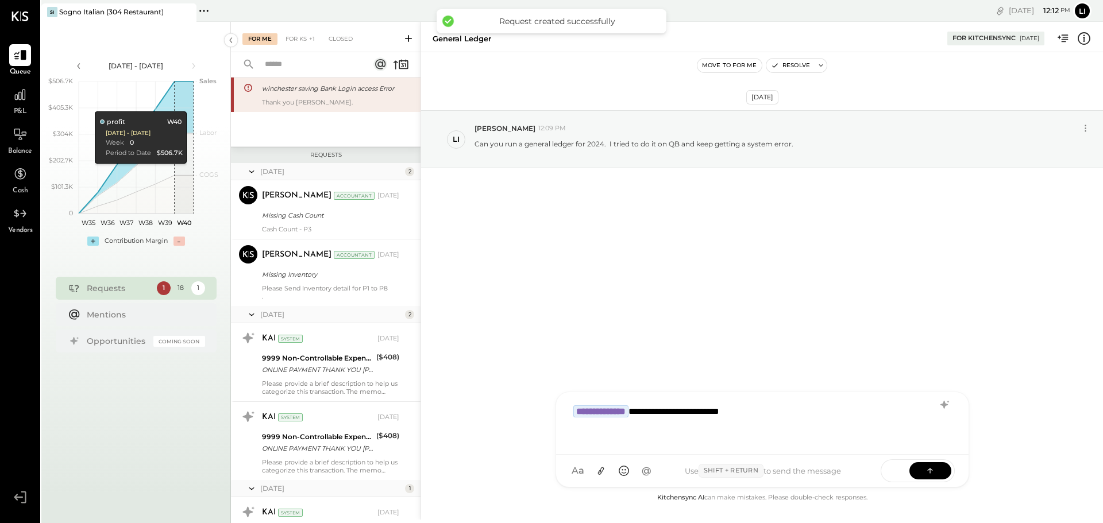
scroll to position [1085, 0]
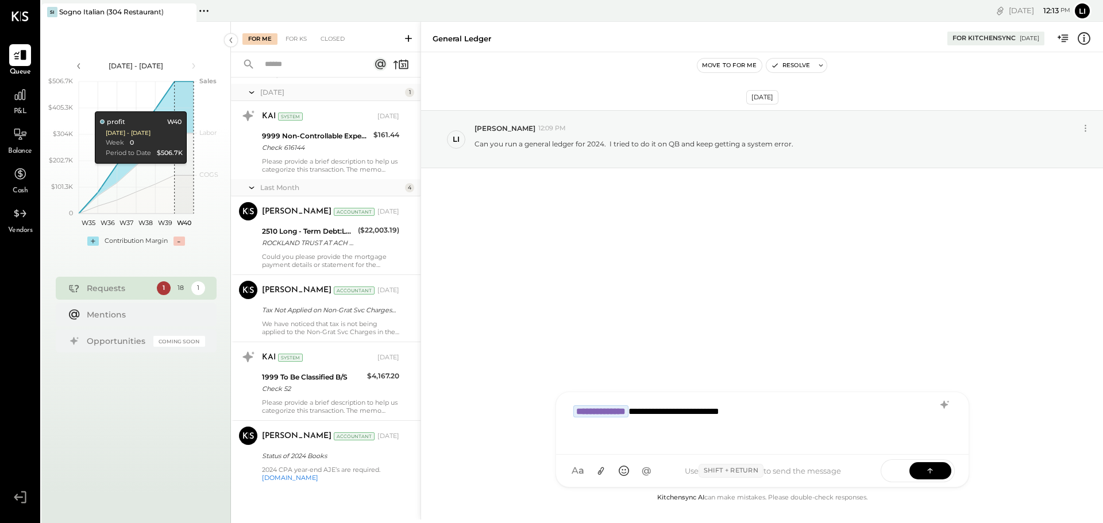
click at [789, 414] on div "**********" at bounding box center [762, 422] width 389 height 46
click at [767, 409] on div "**********" at bounding box center [762, 422] width 389 height 46
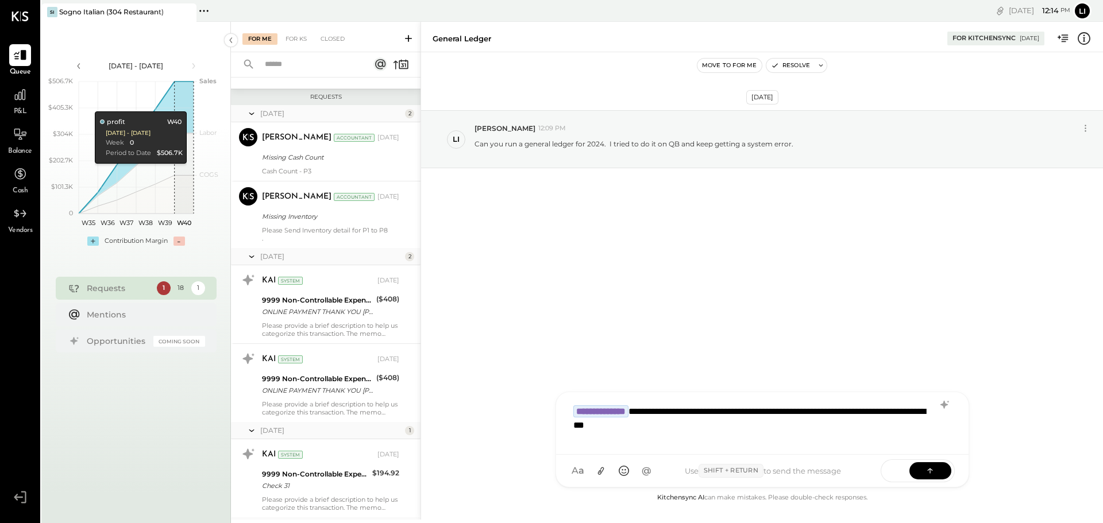
scroll to position [0, 0]
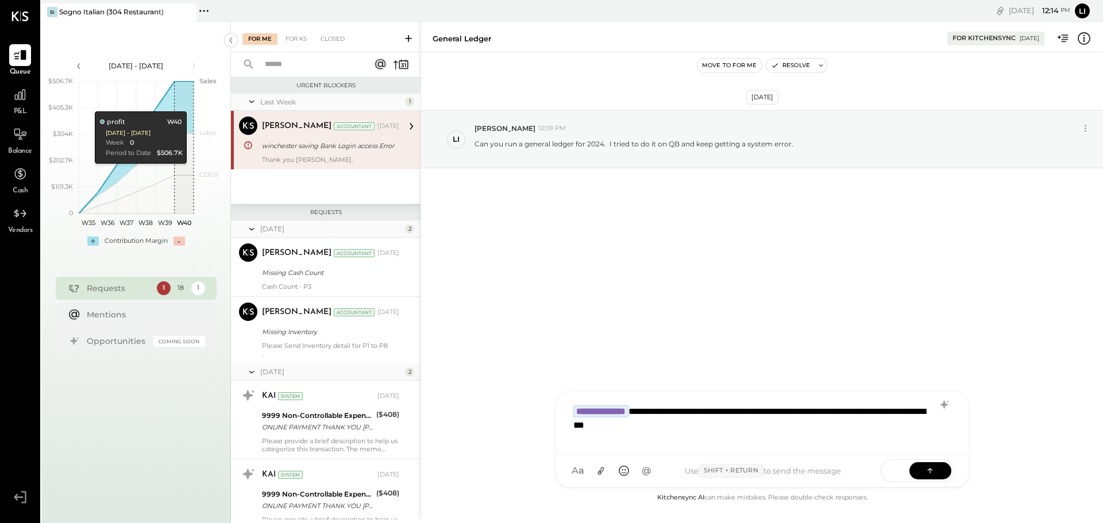
click at [286, 129] on div "[PERSON_NAME]" at bounding box center [297, 126] width 70 height 11
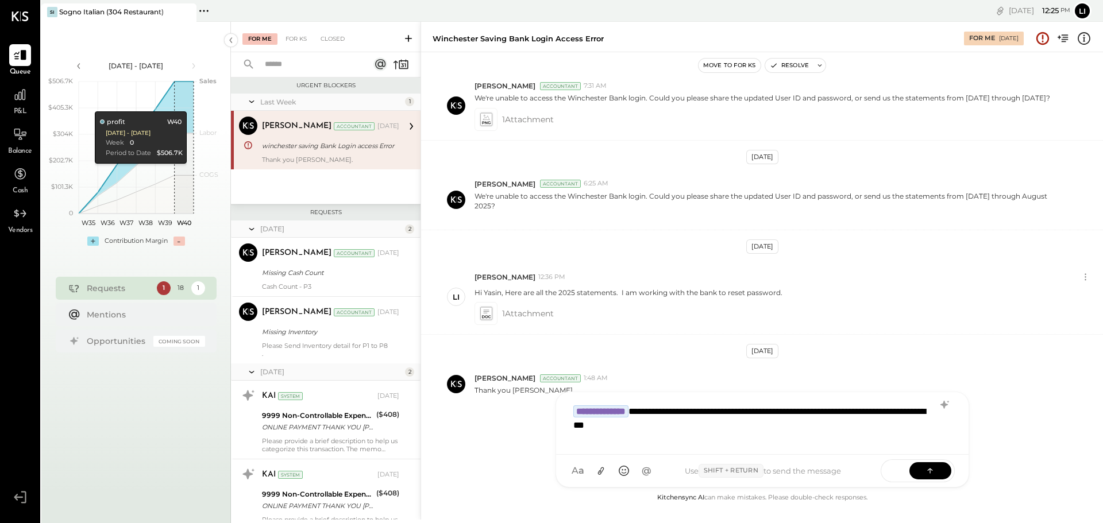
drag, startPoint x: 720, startPoint y: 433, endPoint x: 726, endPoint y: 429, distance: 6.5
click at [726, 429] on div "**********" at bounding box center [762, 422] width 389 height 46
click at [728, 426] on div "**********" at bounding box center [762, 422] width 389 height 46
click at [700, 410] on div "**********" at bounding box center [762, 422] width 389 height 46
drag, startPoint x: 737, startPoint y: 420, endPoint x: 535, endPoint y: 417, distance: 201.7
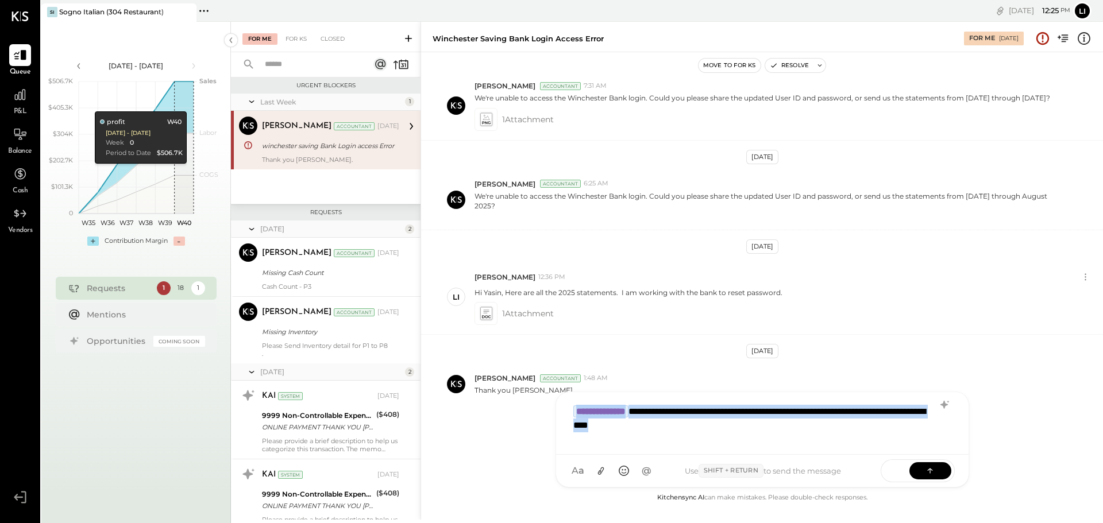
click at [535, 417] on div "**********" at bounding box center [761, 271] width 682 height 498
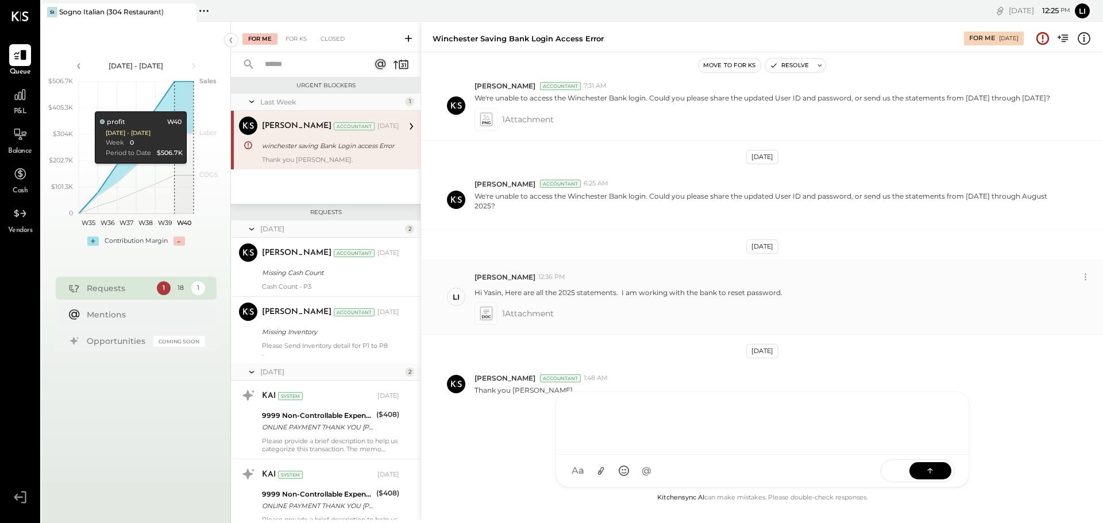
click at [1026, 332] on div "[PERSON_NAME] 12:36 PM Hi [PERSON_NAME], Here are all the 2025 statements. I am…" at bounding box center [762, 297] width 682 height 75
